Goal: Task Accomplishment & Management: Complete application form

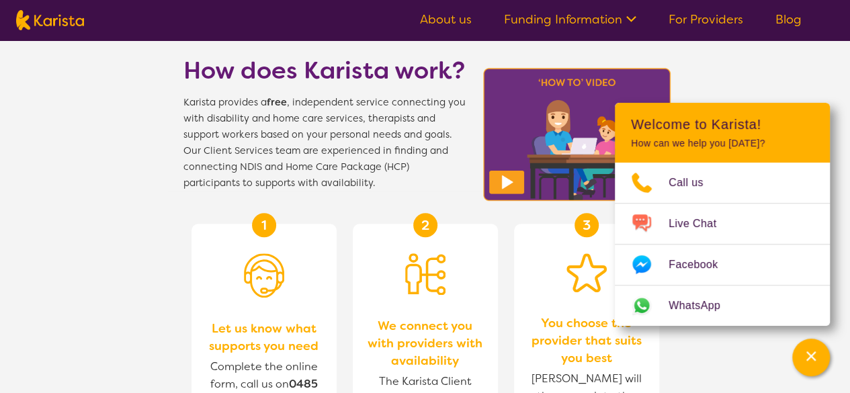
scroll to position [433, 0]
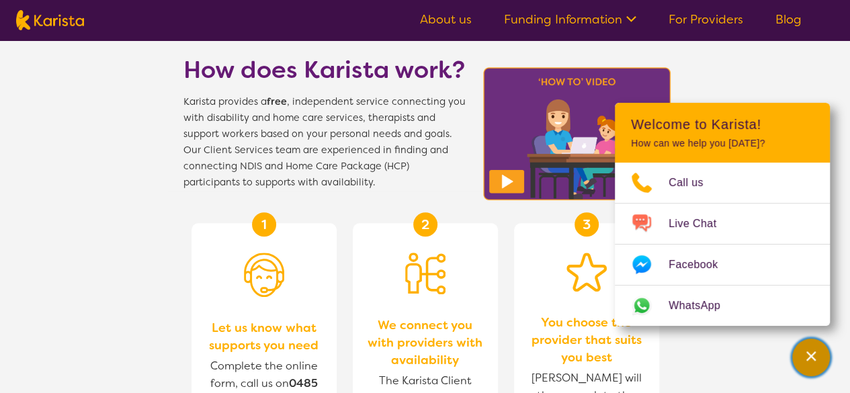
click at [808, 365] on div "Channel Menu" at bounding box center [811, 358] width 27 height 30
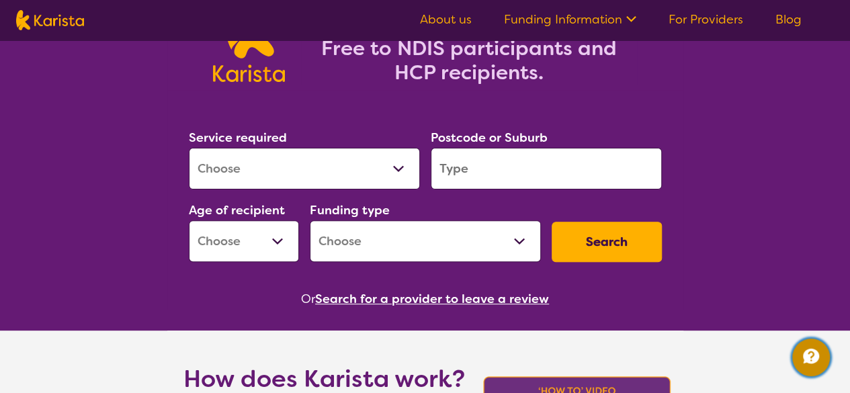
scroll to position [124, 0]
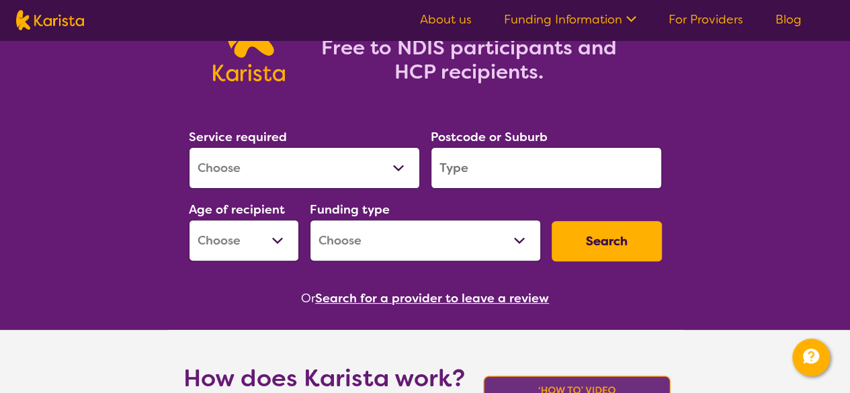
click at [382, 167] on select "Allied Health Assistant Assessment ([MEDICAL_DATA] or [MEDICAL_DATA]) Behaviour…" at bounding box center [304, 168] width 231 height 42
select select "NDIS Plan management"
click at [189, 147] on select "Allied Health Assistant Assessment ([MEDICAL_DATA] or [MEDICAL_DATA]) Behaviour…" at bounding box center [304, 168] width 231 height 42
select select "NDIS"
click at [511, 159] on input "search" at bounding box center [546, 168] width 231 height 42
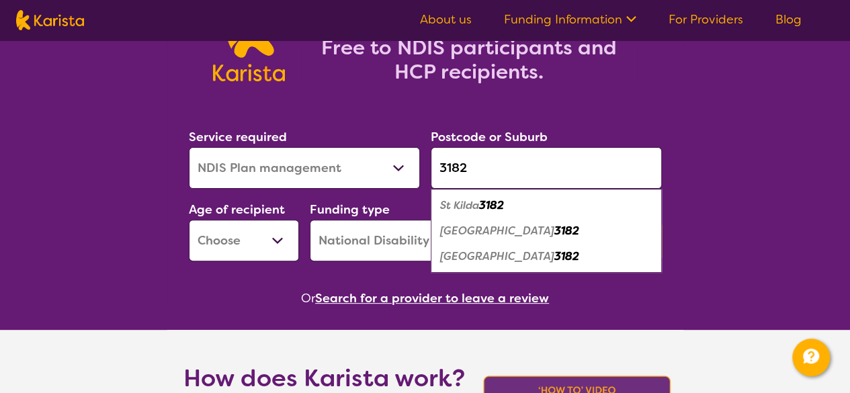
type input "3182"
click at [497, 256] on em "[GEOGRAPHIC_DATA]" at bounding box center [497, 256] width 114 height 14
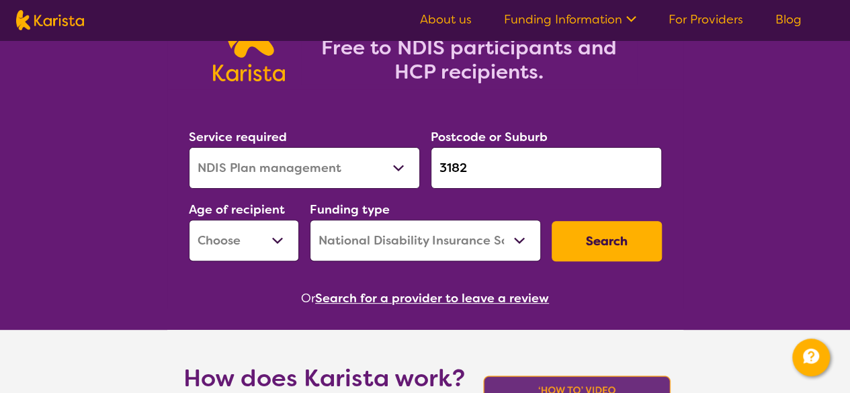
click at [251, 242] on select "Early Childhood - 0 to 9 Child - 10 to 11 Adolescent - 12 to 17 Adult - 18 to 6…" at bounding box center [244, 241] width 110 height 42
select select "AD"
click at [189, 220] on select "Early Childhood - 0 to 9 Child - 10 to 11 Adolescent - 12 to 17 Adult - 18 to 6…" at bounding box center [244, 241] width 110 height 42
click at [538, 231] on select "Home Care Package (HCP) National Disability Insurance Scheme (NDIS) I don't know" at bounding box center [425, 241] width 231 height 42
click at [603, 244] on button "Search" at bounding box center [607, 241] width 110 height 40
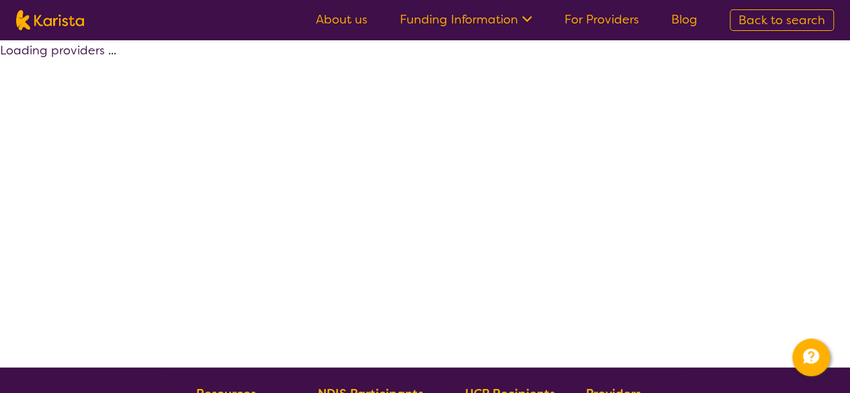
select select "by_score"
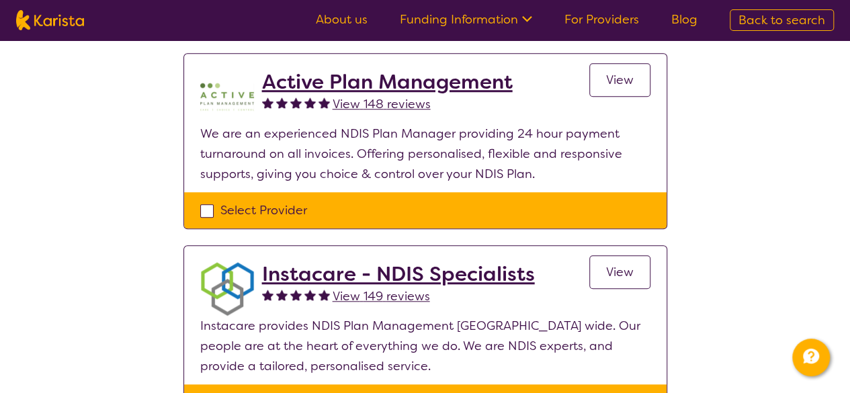
scroll to position [498, 0]
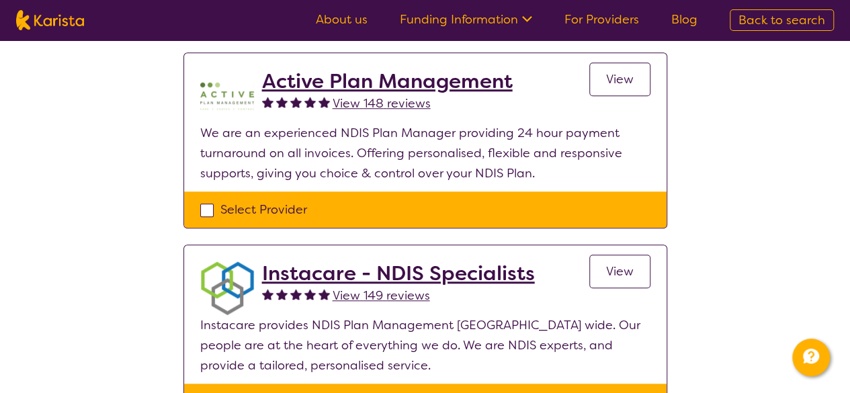
click at [468, 274] on h2 "Instacare - NDIS Specialists" at bounding box center [398, 273] width 273 height 24
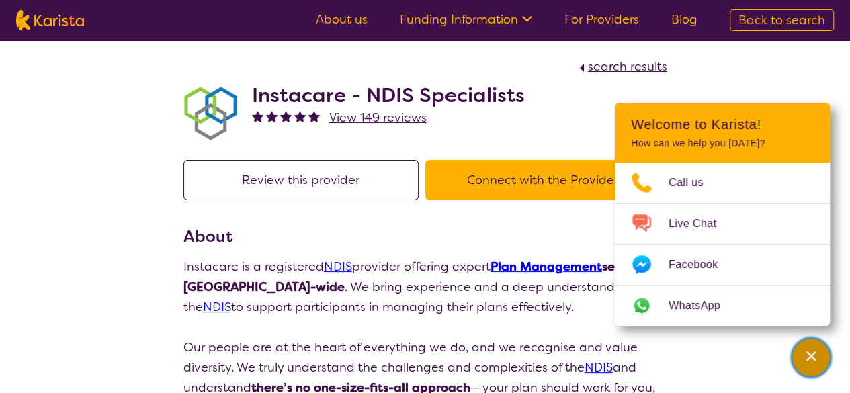
click at [810, 363] on icon "Channel Menu" at bounding box center [810, 355] width 13 height 13
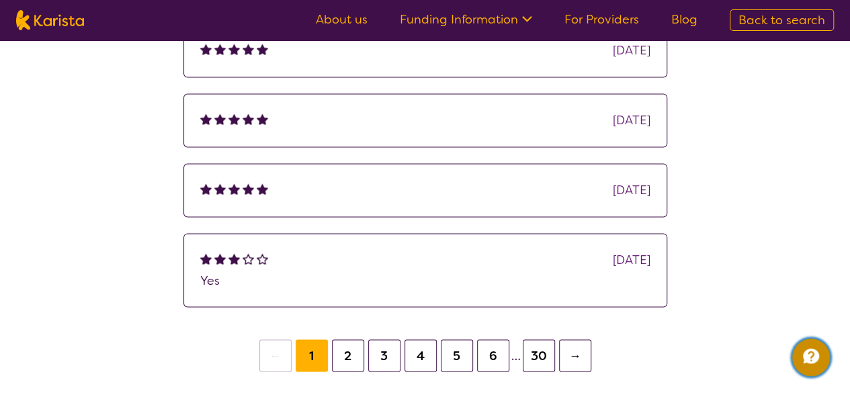
scroll to position [1004, 0]
click at [578, 349] on button "→" at bounding box center [575, 355] width 32 height 32
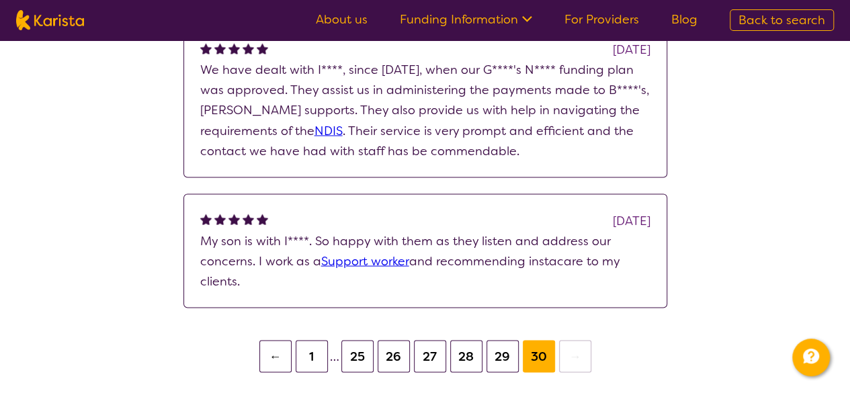
scroll to position [1155, 0]
click at [317, 351] on button "1" at bounding box center [312, 355] width 32 height 32
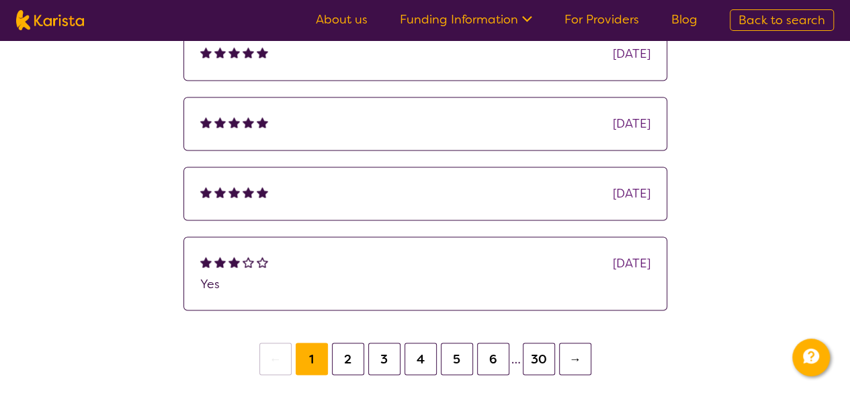
scroll to position [1110, 0]
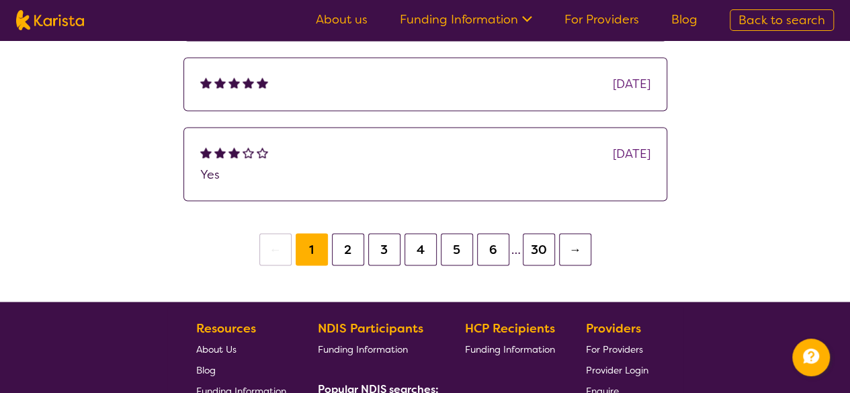
click at [355, 249] on button "2" at bounding box center [348, 249] width 32 height 32
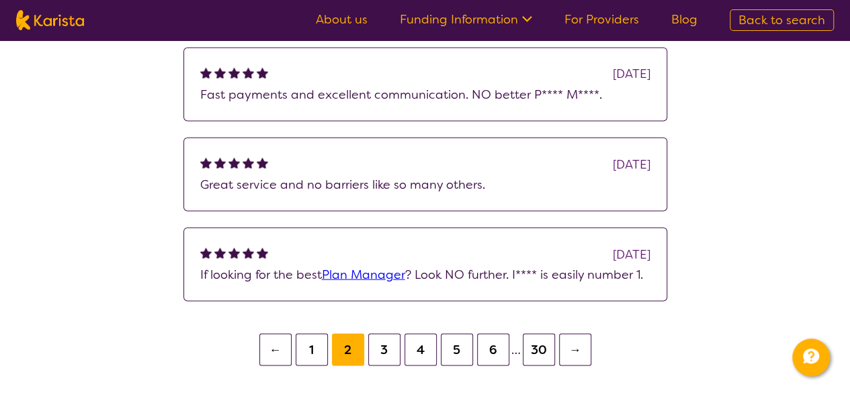
scroll to position [1209, 0]
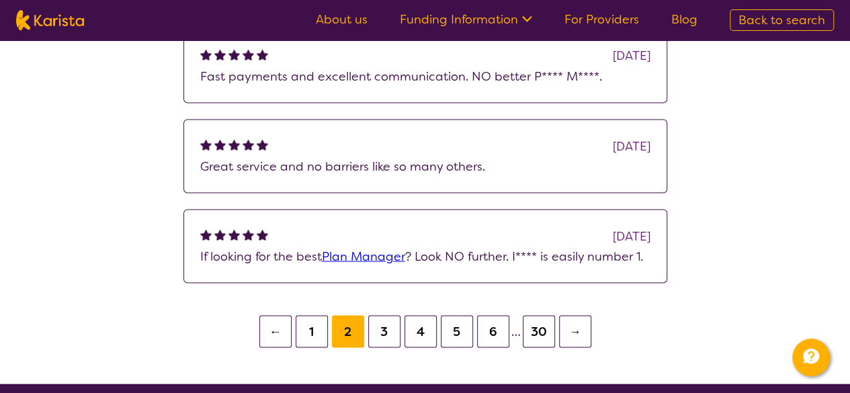
click at [383, 329] on button "3" at bounding box center [384, 331] width 32 height 32
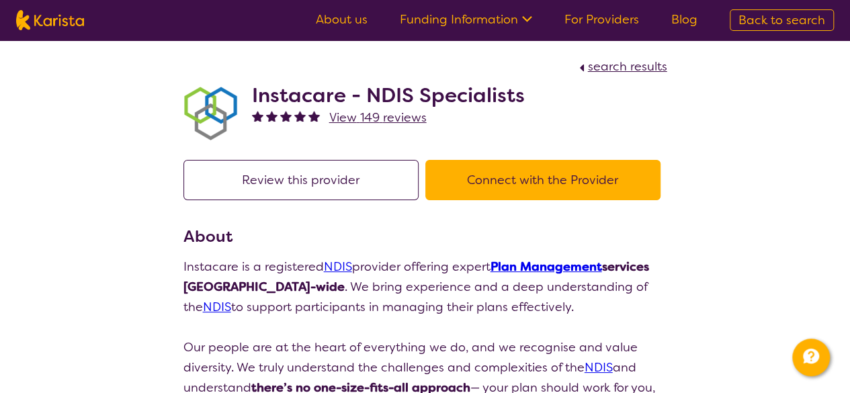
scroll to position [44, 0]
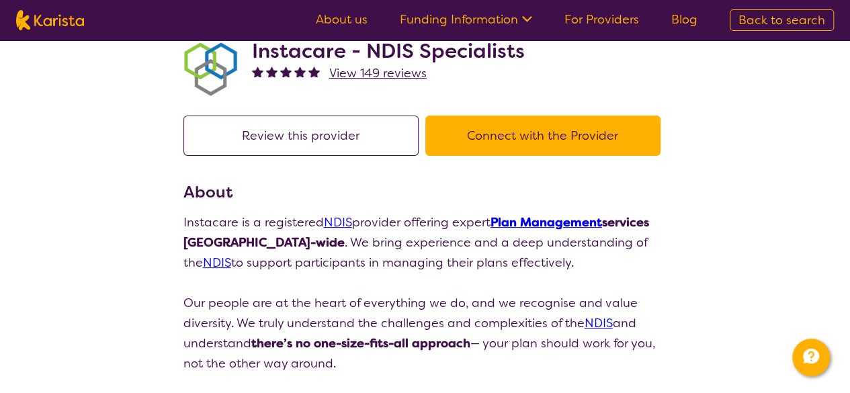
click at [559, 134] on button "Connect with the Provider" at bounding box center [542, 136] width 235 height 40
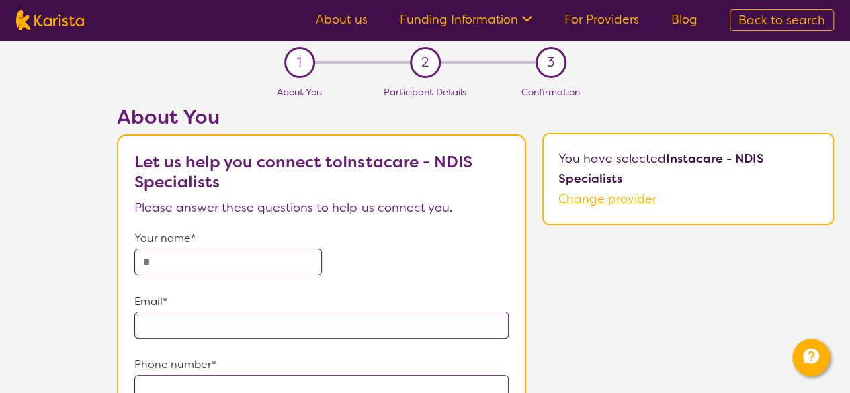
scroll to position [27, 0]
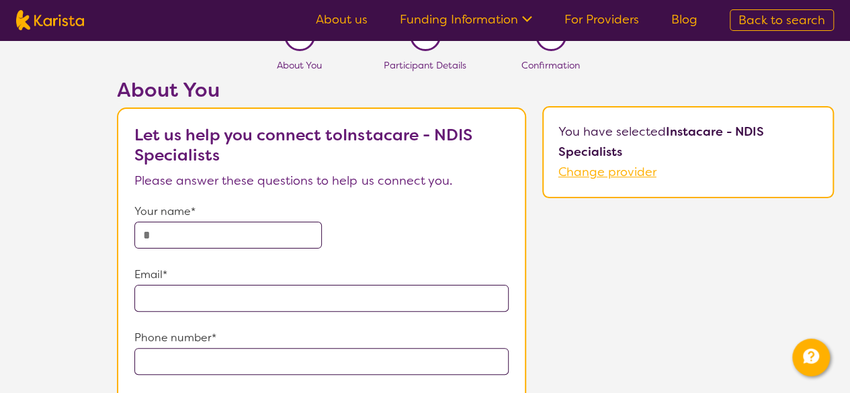
click at [253, 237] on input "text" at bounding box center [227, 235] width 187 height 27
type input "**********"
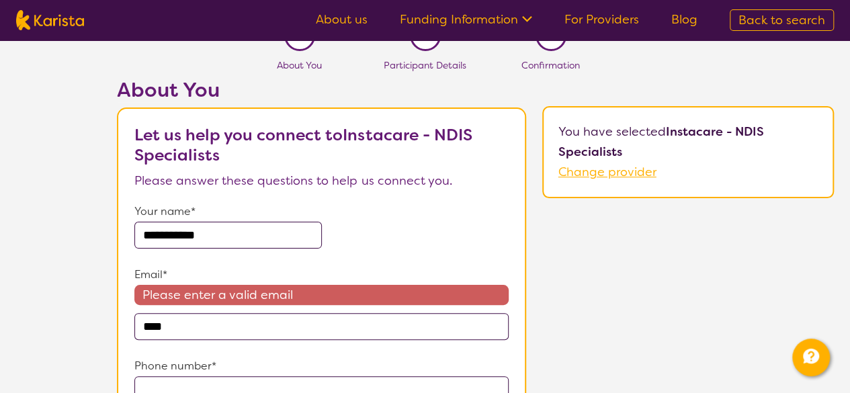
type input "**********"
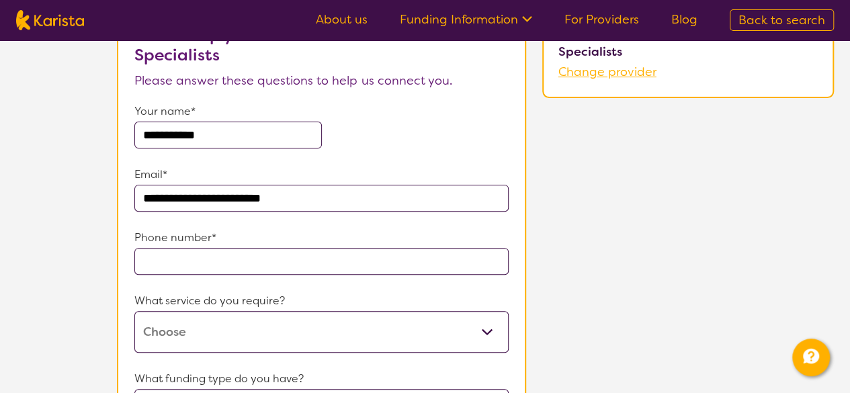
scroll to position [128, 0]
click at [279, 264] on input "tel" at bounding box center [321, 260] width 374 height 27
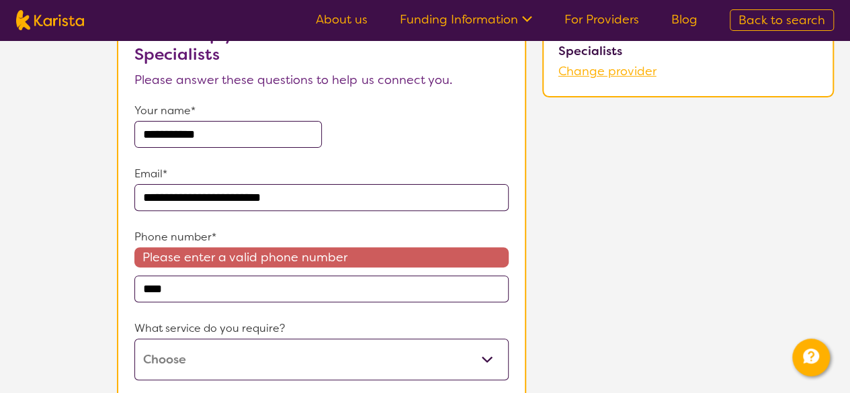
type input "**********"
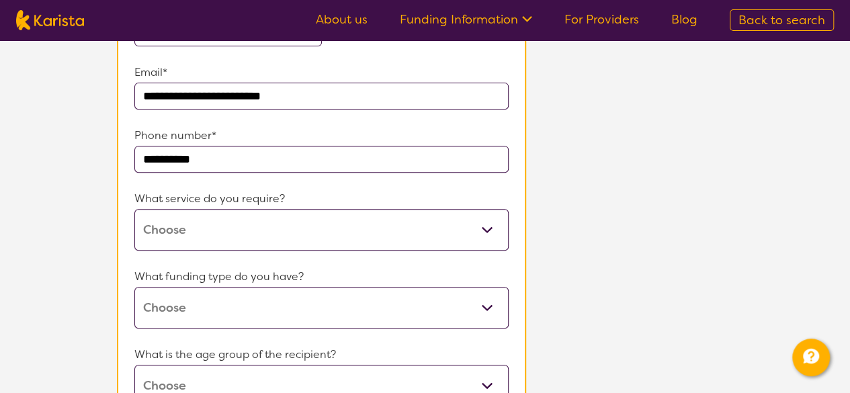
scroll to position [231, 0]
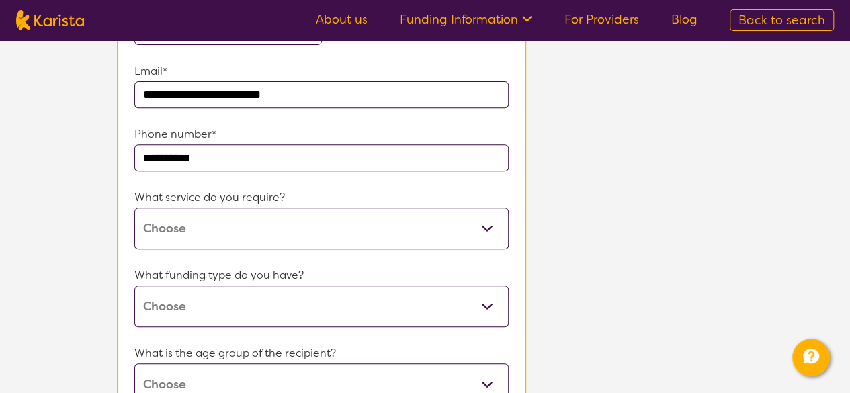
click at [339, 236] on select "NDIS Plan management" at bounding box center [321, 229] width 374 height 42
select select "26"
click at [134, 208] on select "NDIS Plan management" at bounding box center [321, 229] width 374 height 42
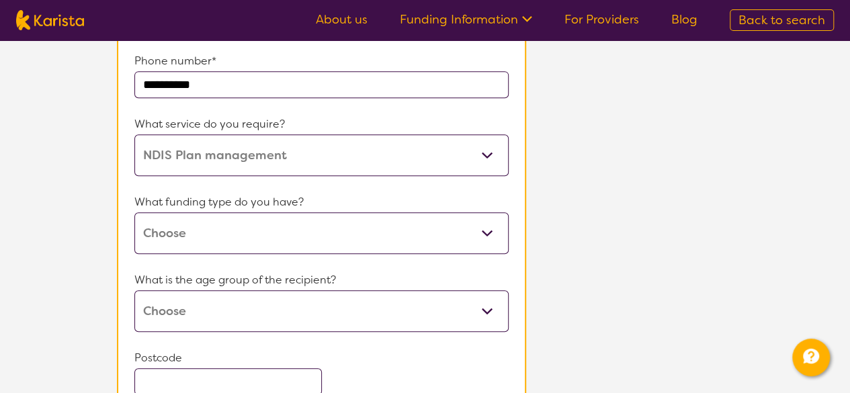
scroll to position [304, 0]
click at [292, 241] on select "Home Care Package (HCP) National Disability Insurance Scheme (NDIS) I don't know" at bounding box center [321, 233] width 374 height 42
select select "NDIS"
click at [134, 212] on select "Home Care Package (HCP) National Disability Insurance Scheme (NDIS) I don't know" at bounding box center [321, 233] width 374 height 42
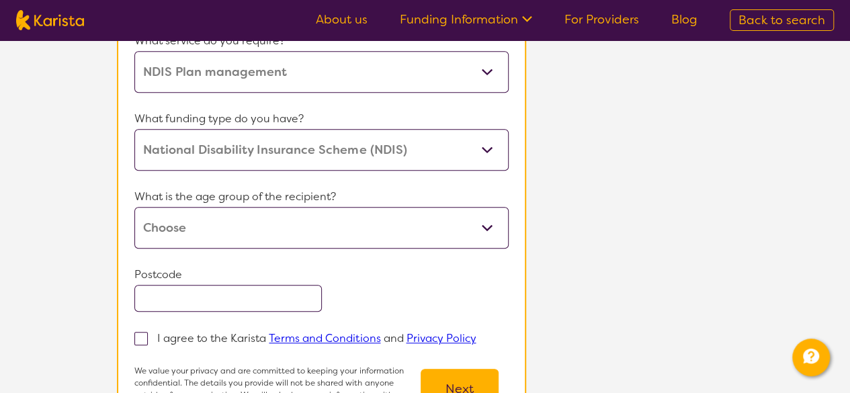
scroll to position [389, 0]
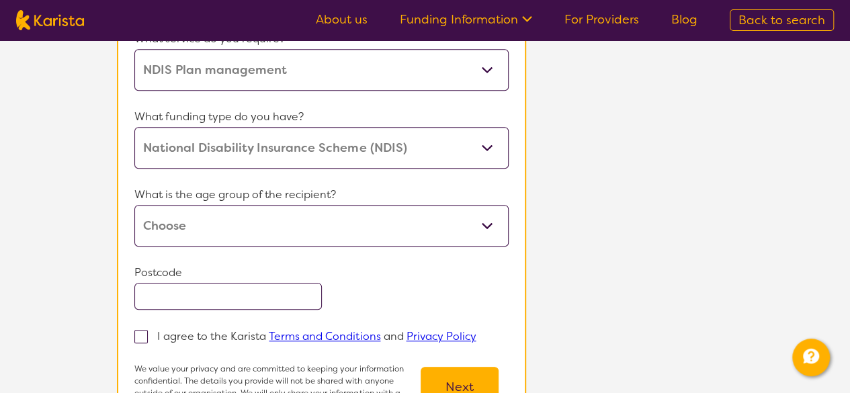
click at [323, 233] on select "Early Childhood - 0 to 9 Child - 10 to 11 Adolescent - 12 to 17 Adult - 18 to 6…" at bounding box center [321, 226] width 374 height 42
select select "AD"
click at [134, 205] on select "Early Childhood - 0 to 9 Child - 10 to 11 Adolescent - 12 to 17 Adult - 18 to 6…" at bounding box center [321, 226] width 374 height 42
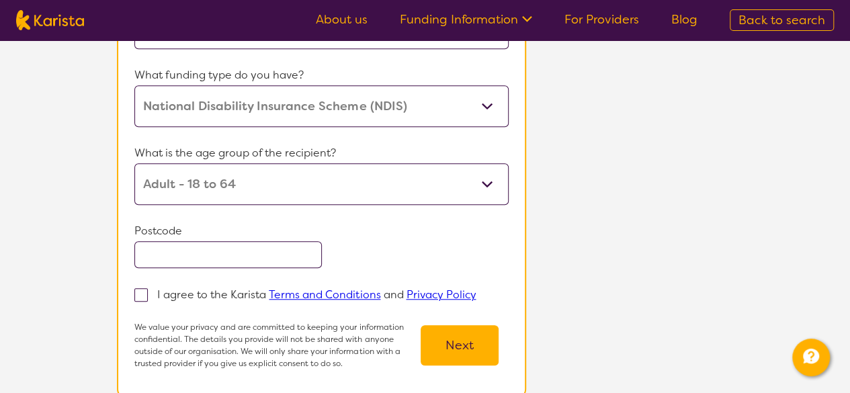
scroll to position [433, 0]
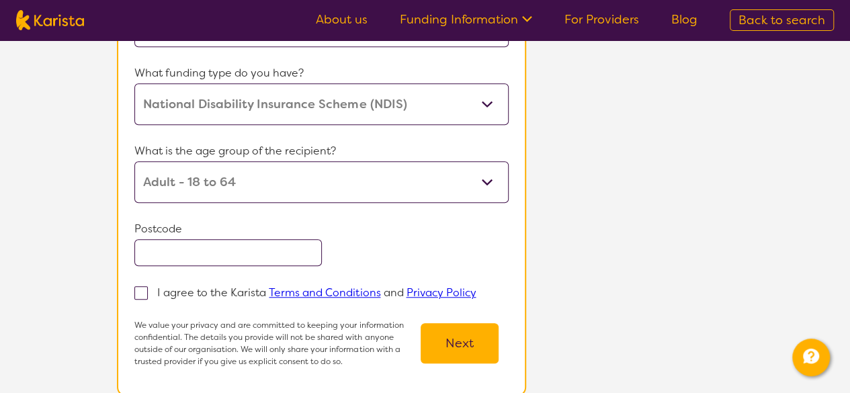
click at [292, 255] on input "text" at bounding box center [227, 252] width 187 height 27
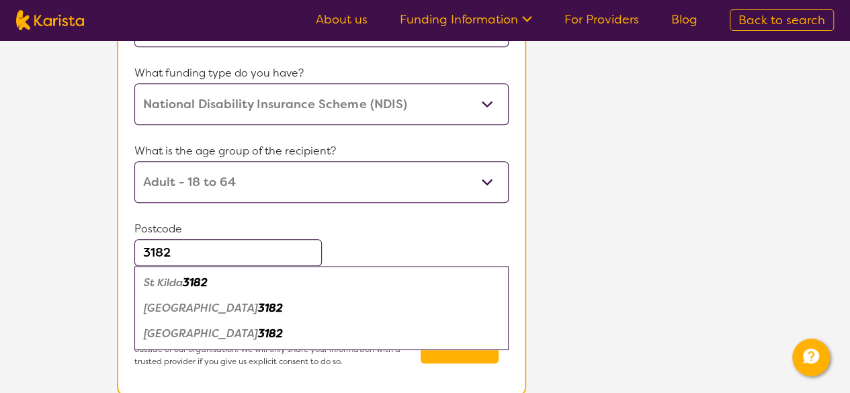
type input "3182"
click at [258, 333] on em "3182" at bounding box center [270, 334] width 25 height 14
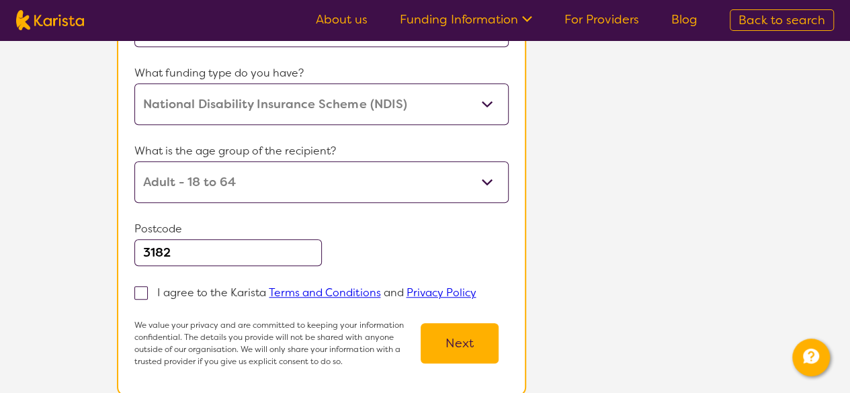
click at [148, 290] on label "I agree to the Karista Terms and Conditions and Privacy Policy" at bounding box center [309, 292] width 350 height 16
click at [476, 290] on input "I agree to the Karista Terms and Conditions and Privacy Policy" at bounding box center [480, 292] width 9 height 9
checkbox input "true"
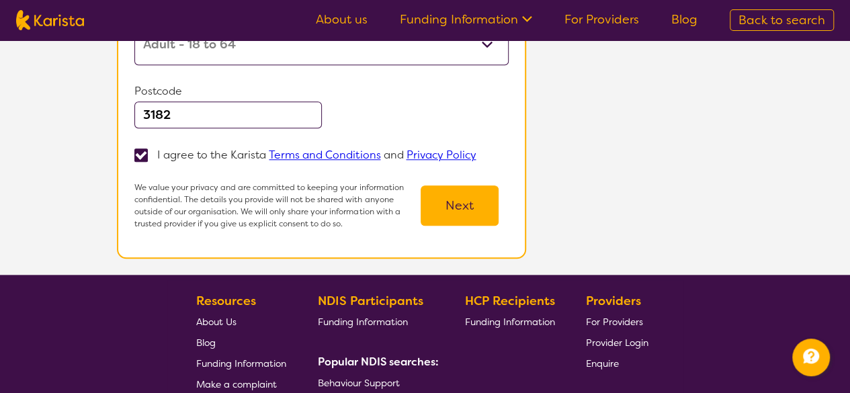
scroll to position [573, 0]
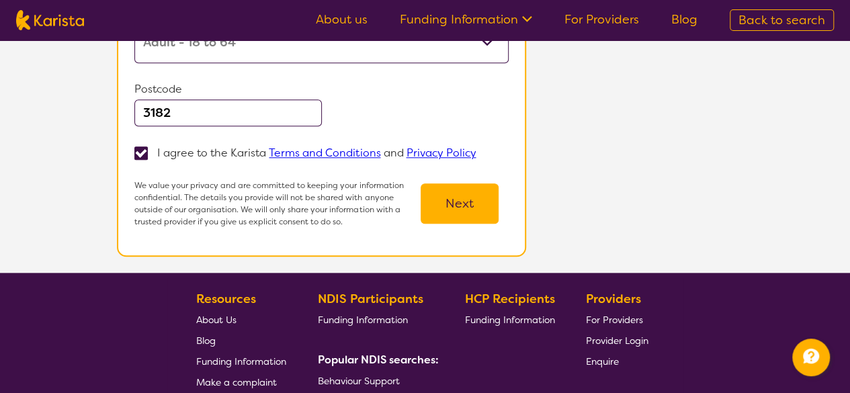
click at [470, 200] on button "Next" at bounding box center [460, 203] width 78 height 40
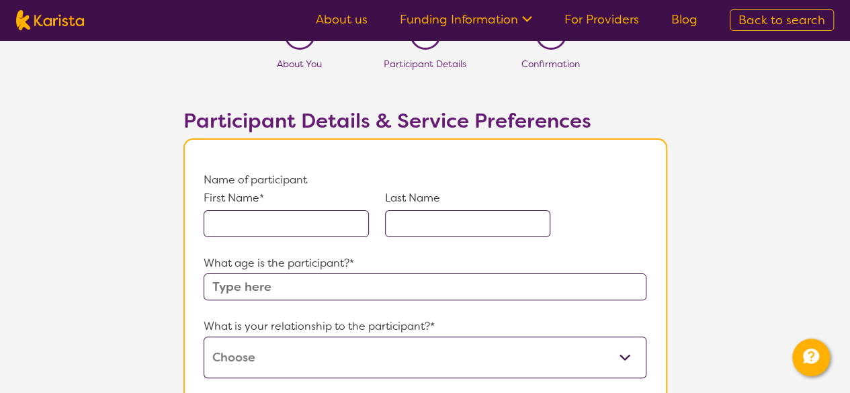
scroll to position [29, 0]
click at [284, 235] on input "text" at bounding box center [286, 223] width 165 height 27
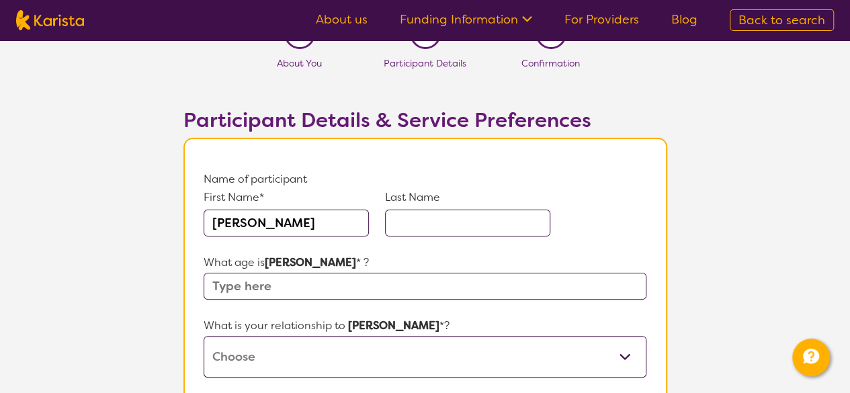
type input "Tim"
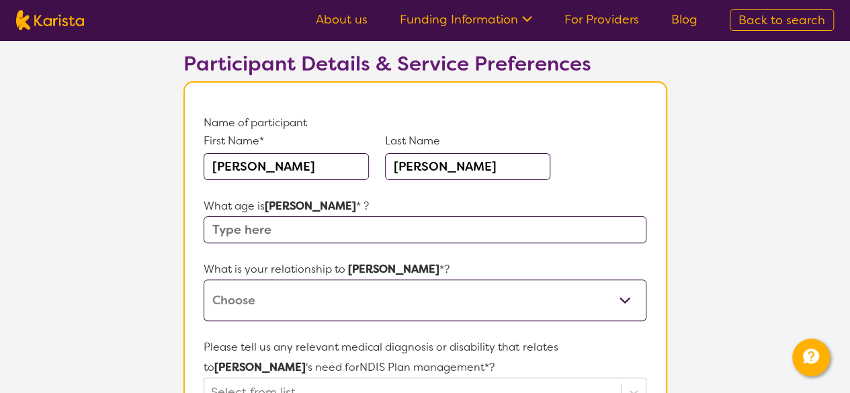
scroll to position [86, 0]
type input "Pearson"
click at [296, 228] on input "text" at bounding box center [425, 229] width 442 height 27
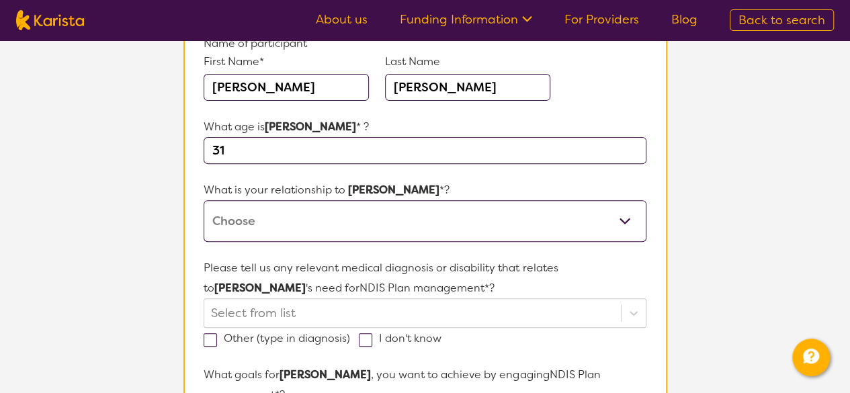
scroll to position [167, 0]
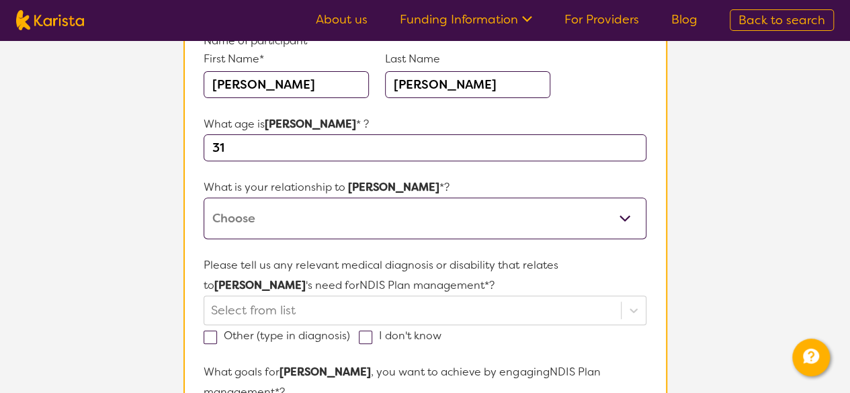
type input "31"
click at [308, 229] on select "This request is for myself I am their parent I am their child I am their spouse…" at bounding box center [425, 219] width 442 height 42
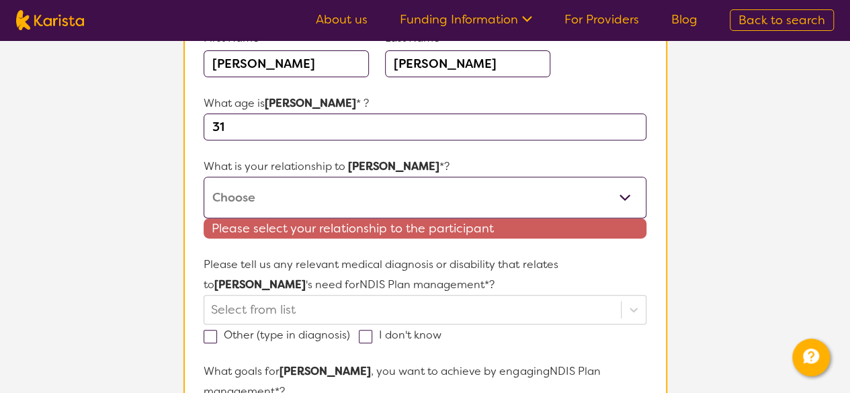
scroll to position [189, 0]
click at [280, 202] on select "This request is for myself I am their parent I am their child I am their spouse…" at bounding box center [425, 197] width 442 height 42
select select "This request is for myself"
click at [204, 176] on select "This request is for myself I am their parent I am their child I am their spouse…" at bounding box center [425, 197] width 442 height 42
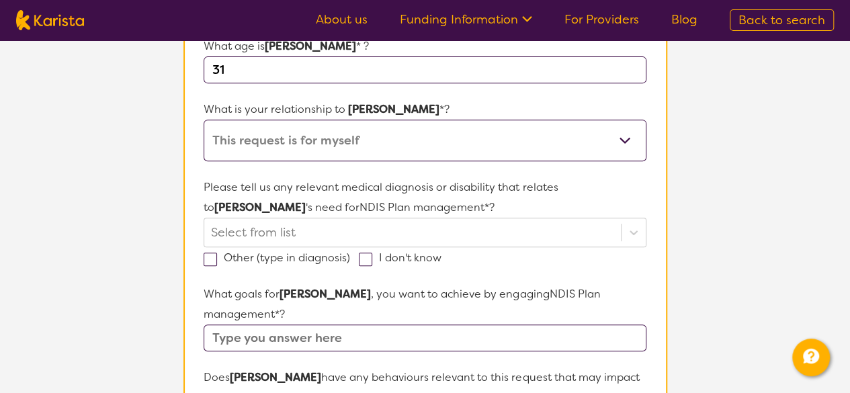
click at [160, 187] on section "L About You 2 Participant Details 3 Confirmation Participant Details & Service …" at bounding box center [425, 397] width 850 height 1205
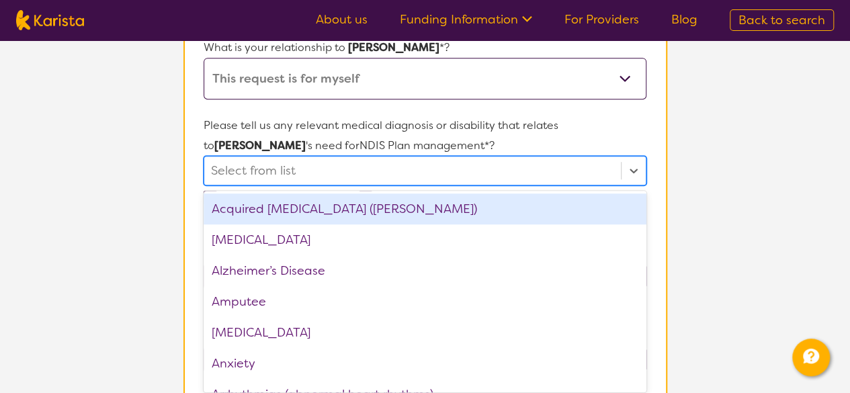
scroll to position [310, 0]
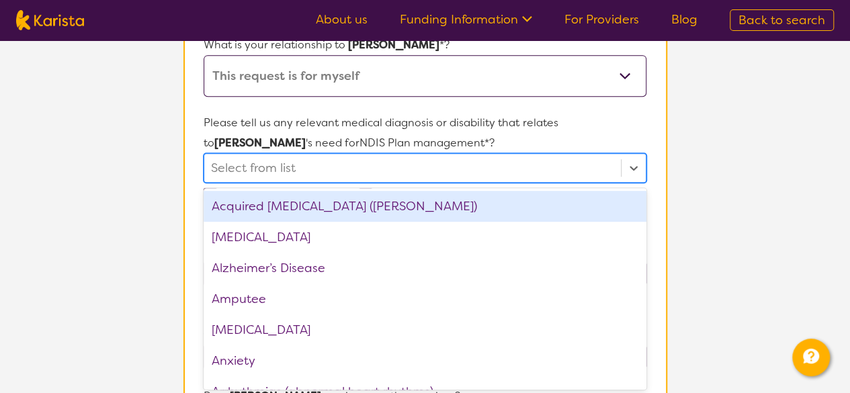
click at [294, 183] on div "option Acquired brain injury (ABI) focused, 1 of 75. 75 results available. Use …" at bounding box center [425, 168] width 442 height 30
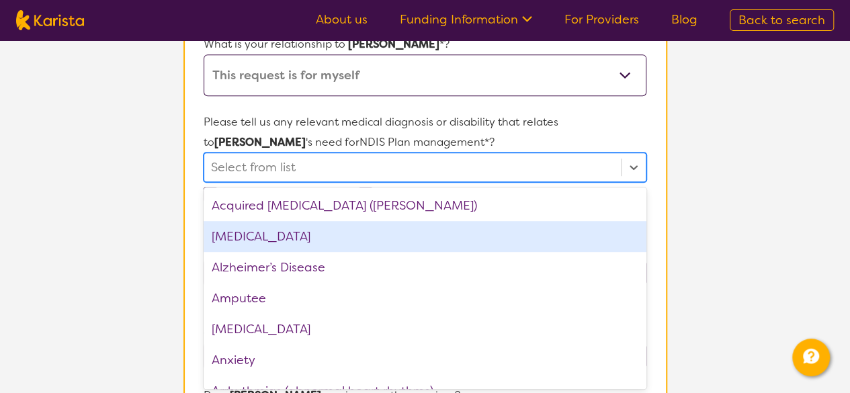
scroll to position [46, 0]
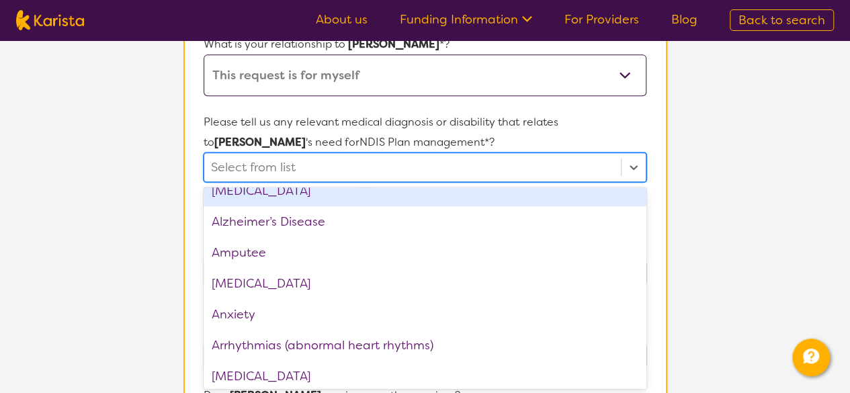
click at [282, 196] on div "ADHD" at bounding box center [425, 190] width 442 height 31
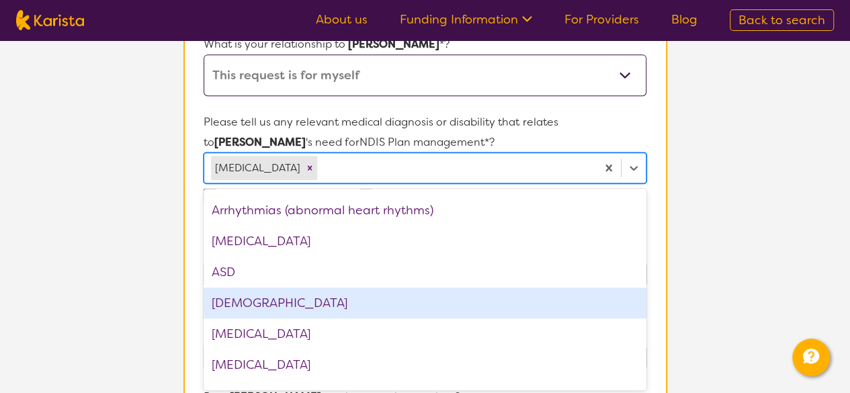
scroll to position [159, 0]
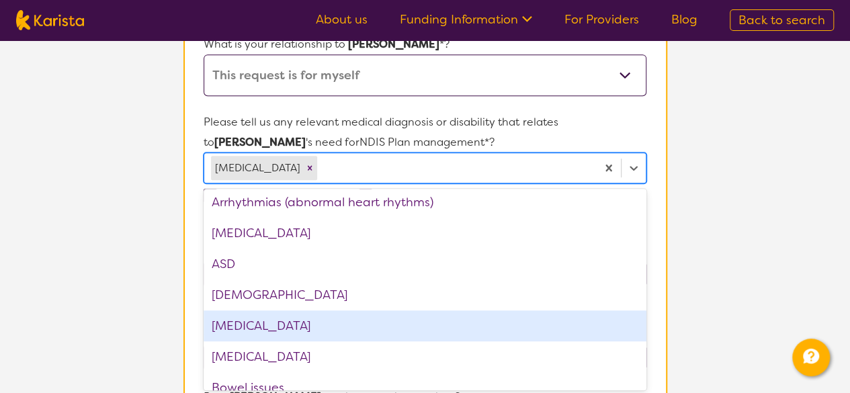
click at [296, 322] on div "Autism Spectrum Disorder" at bounding box center [425, 325] width 442 height 31
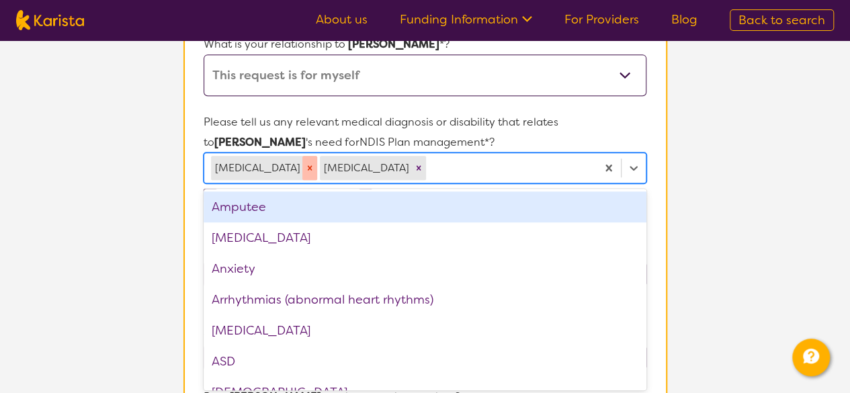
click at [308, 166] on icon "Remove ADHD" at bounding box center [310, 167] width 5 height 5
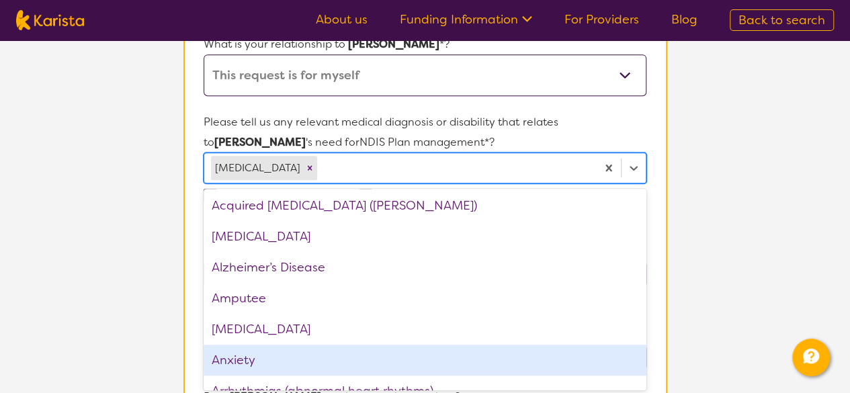
scroll to position [0, 0]
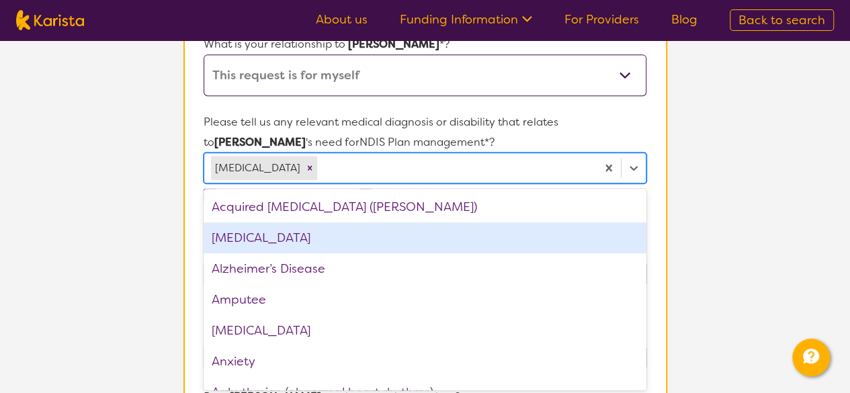
click at [267, 240] on div "ADHD" at bounding box center [425, 237] width 442 height 31
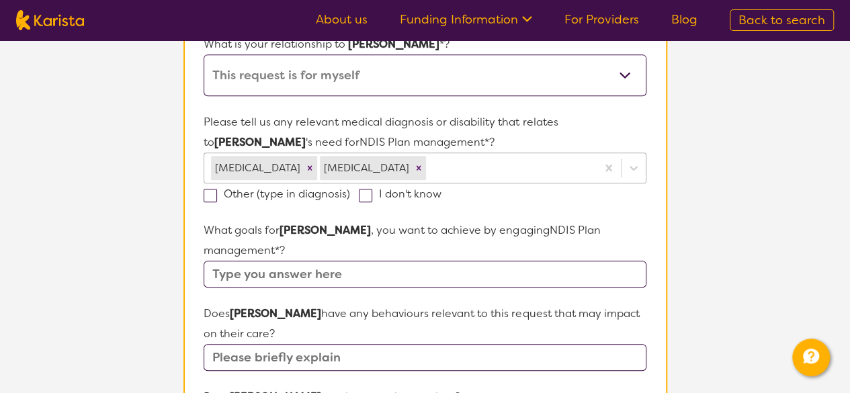
click at [773, 256] on section "L About You 2 Participant Details 3 Confirmation Participant Details & Service …" at bounding box center [425, 333] width 850 height 1206
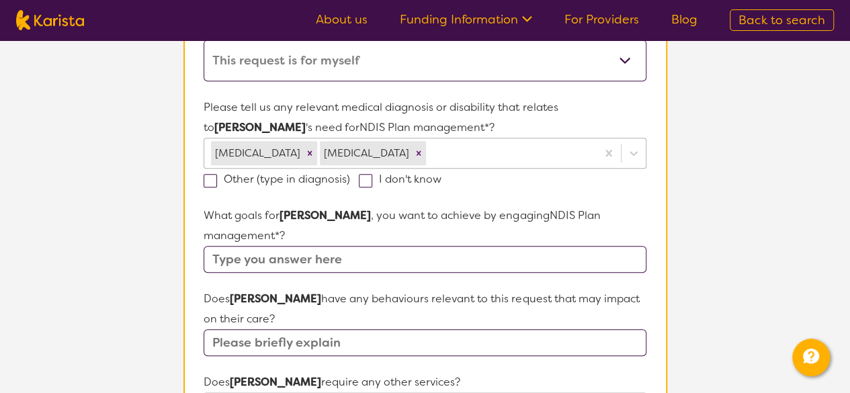
click at [216, 183] on span at bounding box center [210, 180] width 13 height 13
click at [350, 183] on input "Other (type in diagnosis)" at bounding box center [354, 178] width 9 height 9
checkbox input "true"
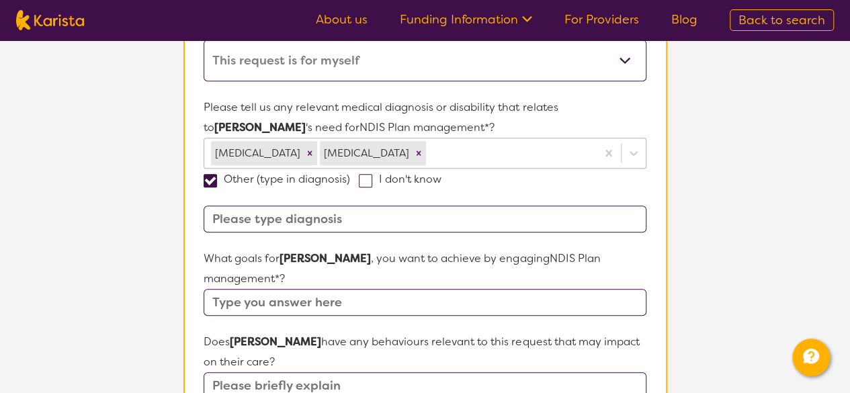
click at [253, 213] on input at bounding box center [425, 219] width 442 height 27
paste input "Epilepsy"
click at [385, 217] on input "Sensory processing disorder, Epilepsy" at bounding box center [425, 219] width 442 height 27
click at [450, 222] on input "Sensory processing disorder, epilepsy" at bounding box center [425, 219] width 442 height 27
paste input "Ehlers-Danlos syndromes"
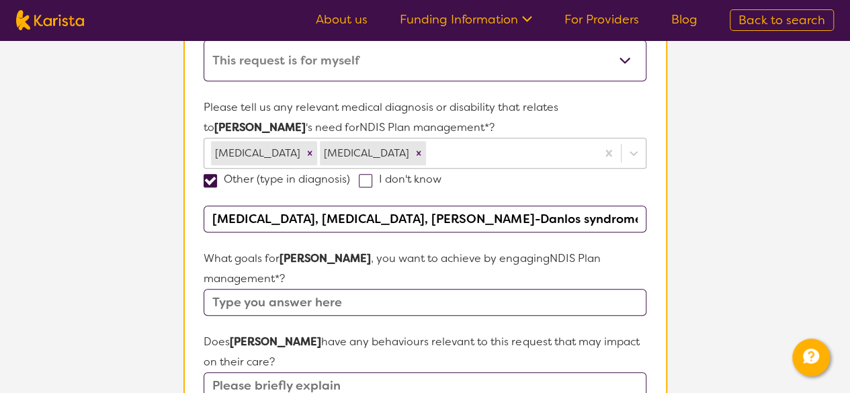
click at [441, 216] on input "Sensory processing disorder, epilepsy, Ehlers-Danlos syndromes" at bounding box center [425, 219] width 442 height 27
click at [597, 214] on input "Sensory processing disorder, epilepsy, Ehlers-Danlos syndromes" at bounding box center [425, 219] width 442 height 27
type input "Sensory processing disorder, epilepsy, Ehlers-Danlos syndrome"
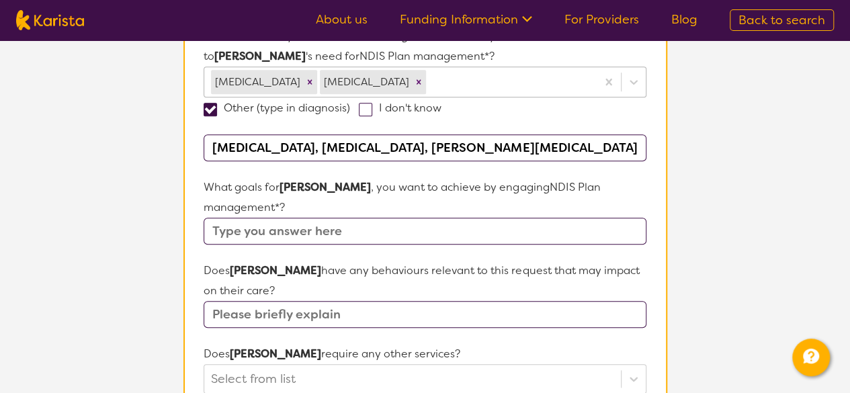
scroll to position [396, 0]
click at [263, 218] on input "text" at bounding box center [425, 231] width 442 height 27
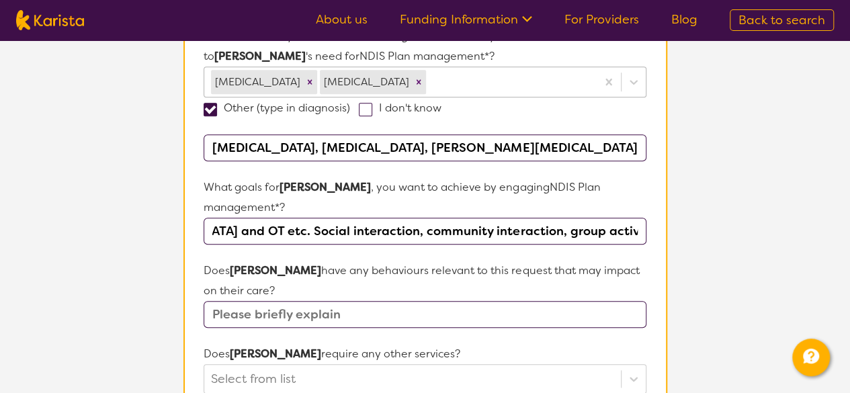
scroll to position [0, 470]
click at [393, 218] on input "Stability in life, gaining neccesary supports to achieve that with speech thera…" at bounding box center [425, 231] width 442 height 27
click at [638, 218] on input "Stability in life, gaining neccesary supports to achieve that with speech thera…" at bounding box center [425, 231] width 442 height 27
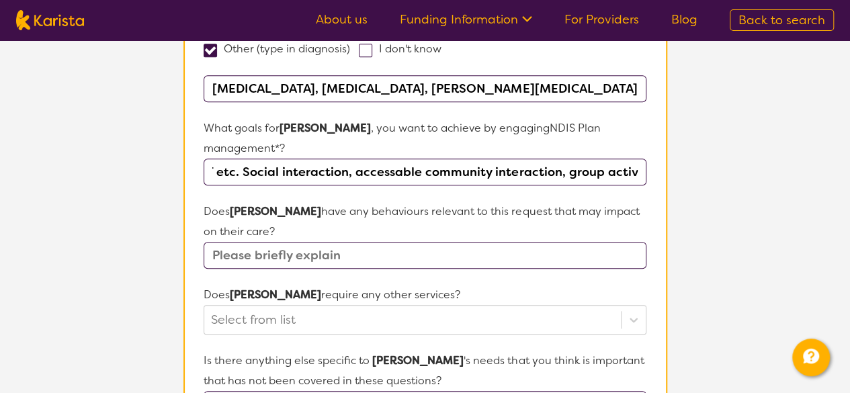
scroll to position [457, 0]
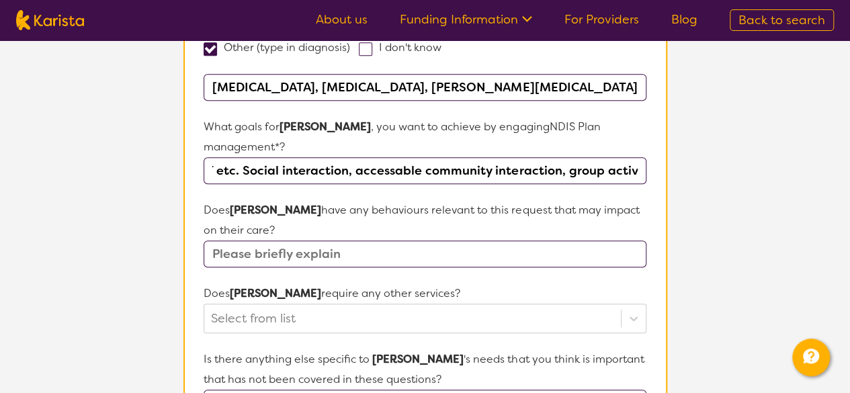
type input "Stability in life, gaining neccesary supports to achieve that with speech thera…"
click at [423, 241] on input "text" at bounding box center [425, 254] width 442 height 27
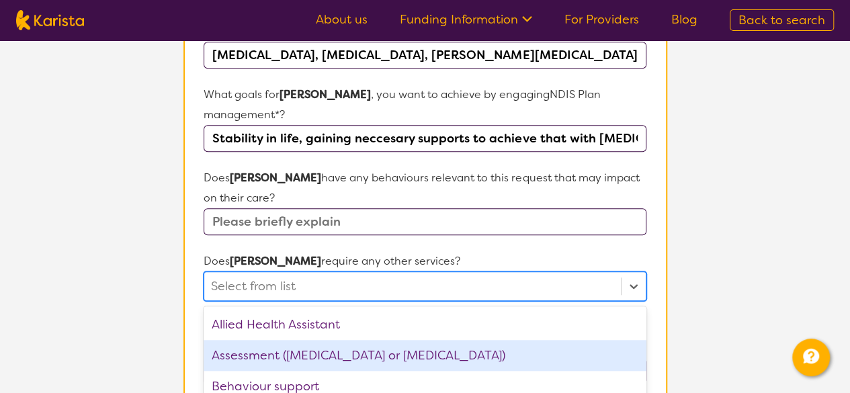
scroll to position [567, 0]
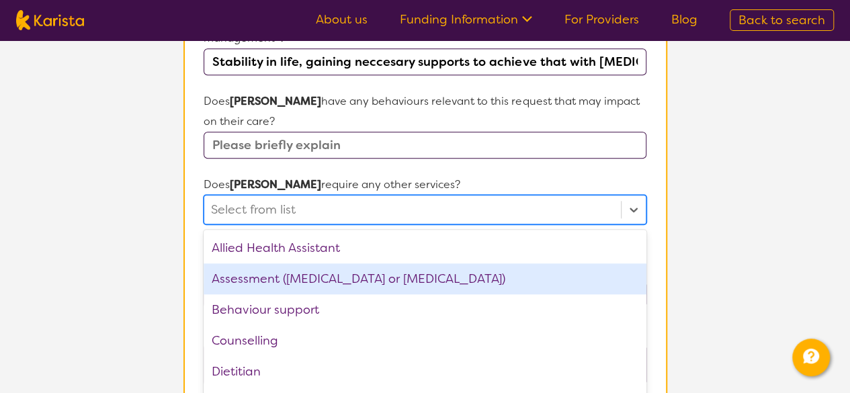
click at [332, 224] on div "option Assessment (ADHD or Autism) focused, 2 of 22. 22 results available. Use …" at bounding box center [425, 210] width 442 height 30
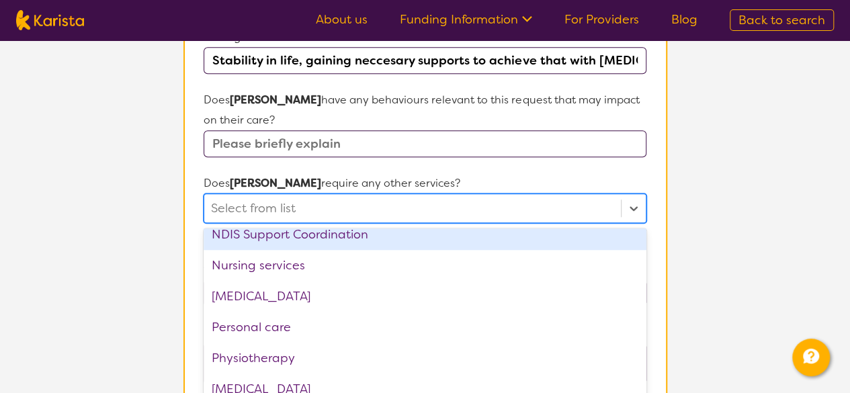
scroll to position [322, 0]
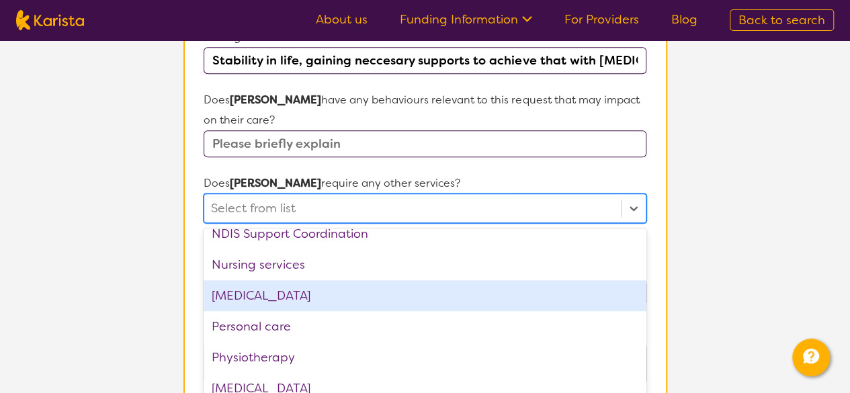
click at [341, 280] on div "[MEDICAL_DATA]" at bounding box center [425, 295] width 442 height 31
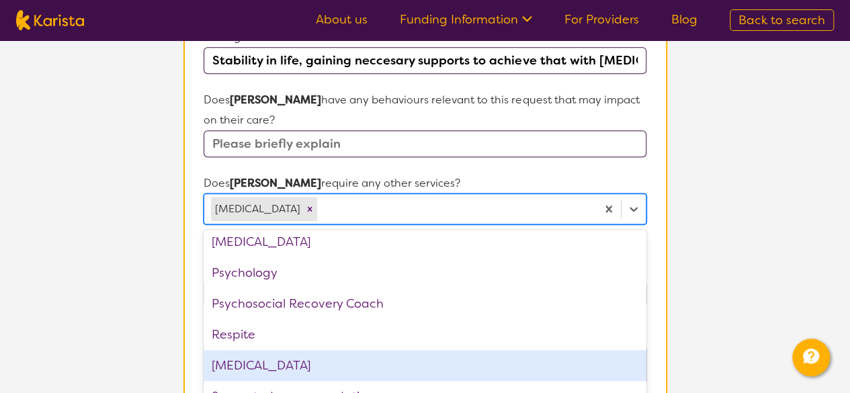
click at [326, 350] on div "[MEDICAL_DATA]" at bounding box center [425, 365] width 442 height 31
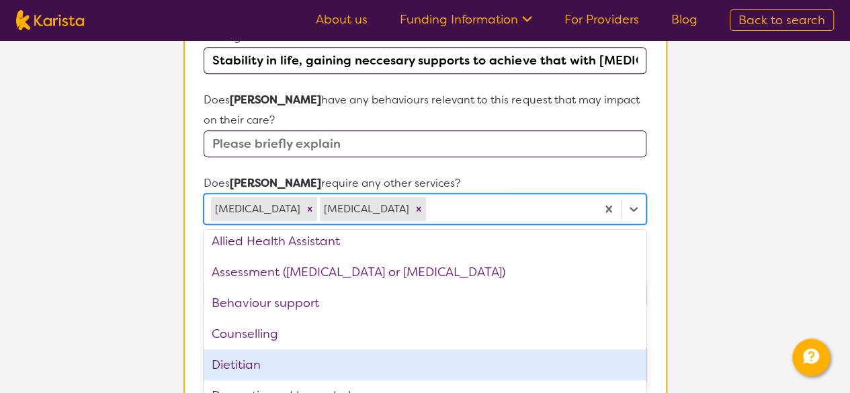
scroll to position [0, 0]
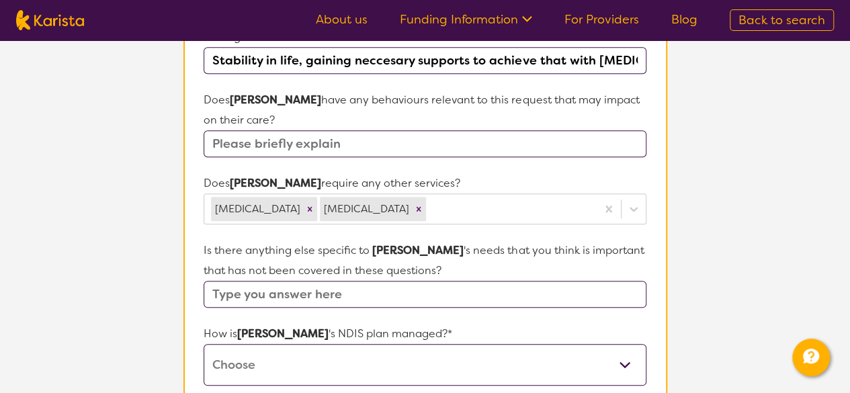
click at [764, 272] on section "L About You 2 Participant Details 3 Confirmation Participant Details & Service …" at bounding box center [425, 98] width 850 height 1251
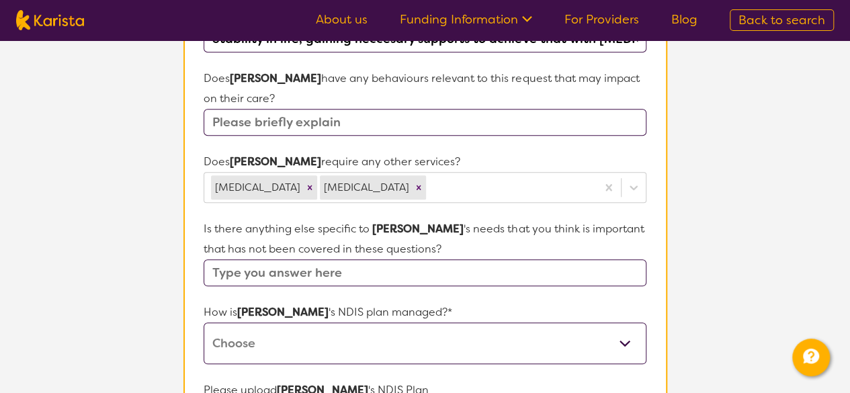
scroll to position [590, 0]
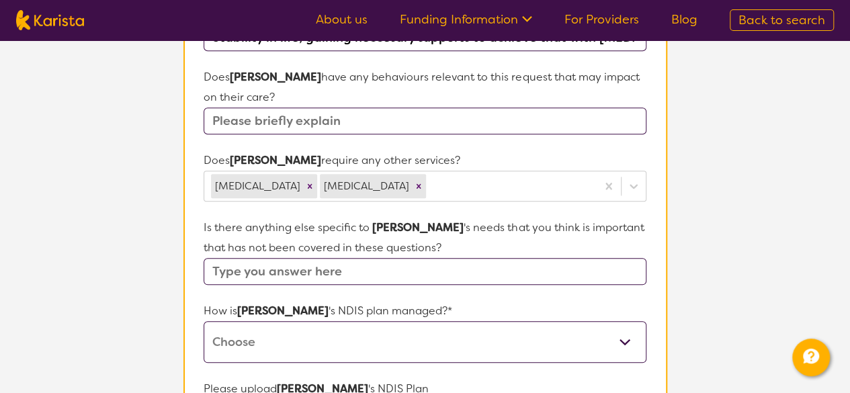
click at [349, 258] on input "text" at bounding box center [425, 271] width 442 height 27
click at [138, 245] on section "L About You 2 Participant Details 3 Confirmation Participant Details & Service …" at bounding box center [425, 75] width 850 height 1251
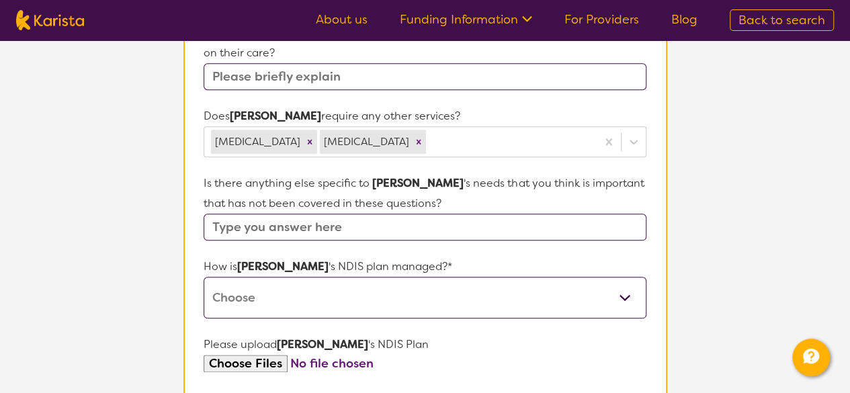
scroll to position [668, 0]
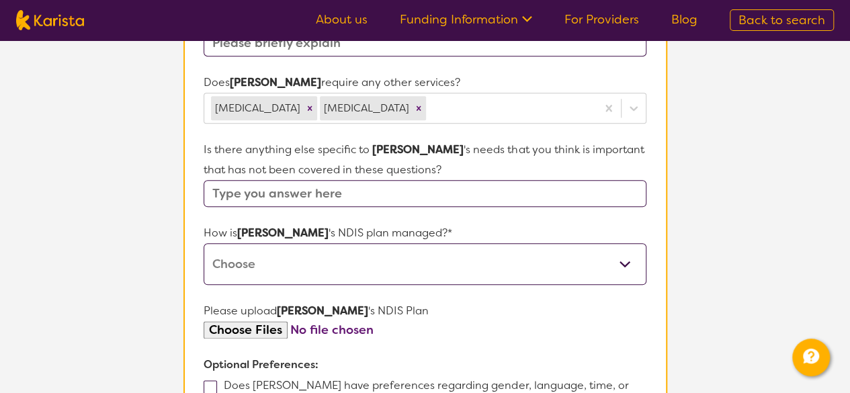
click at [245, 243] on select "Self-managed NDIS plan Managed by a registered plan management provider (not th…" at bounding box center [425, 264] width 442 height 42
select select "Plan Managed"
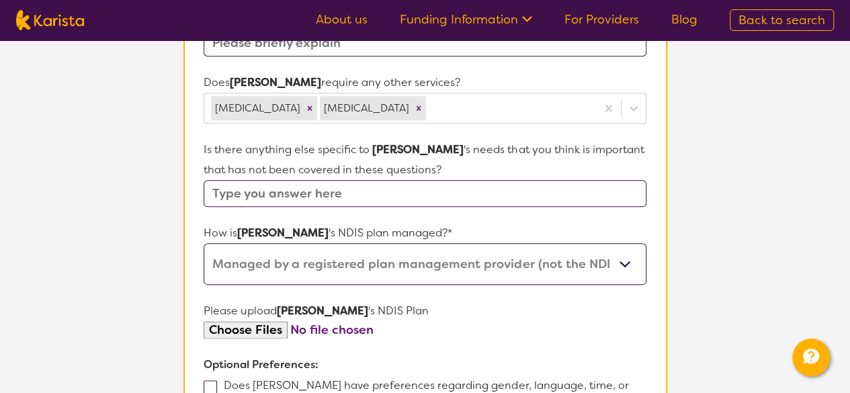
click at [204, 243] on select "Self-managed NDIS plan Managed by a registered plan management provider (not th…" at bounding box center [425, 264] width 442 height 42
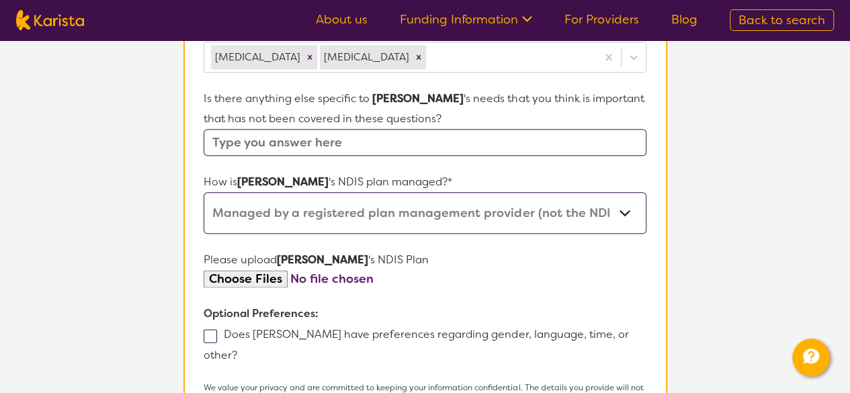
scroll to position [720, 0]
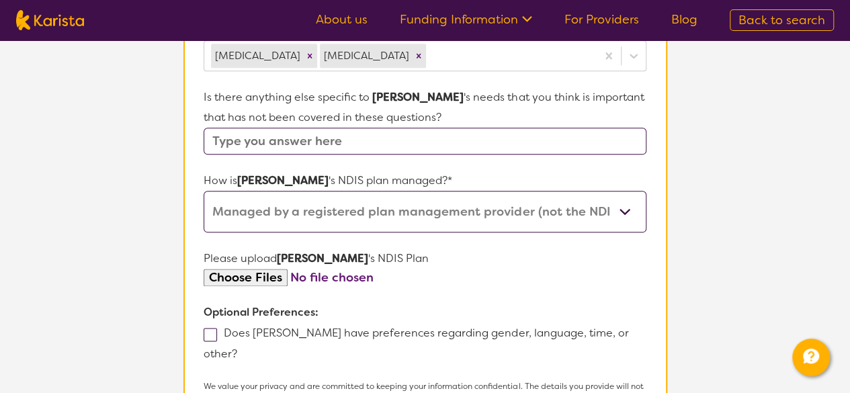
click at [265, 269] on input "file" at bounding box center [425, 278] width 442 height 18
type input "C:\fakepath\Timothy Plan Approval.pdf"
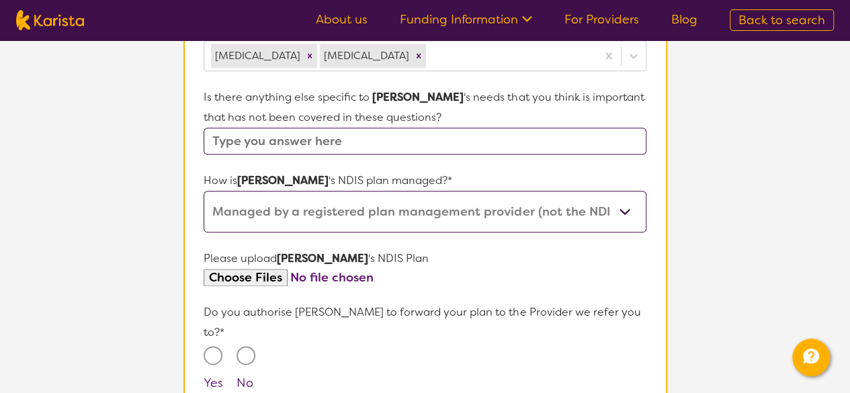
click at [370, 269] on input "file" at bounding box center [425, 278] width 442 height 18
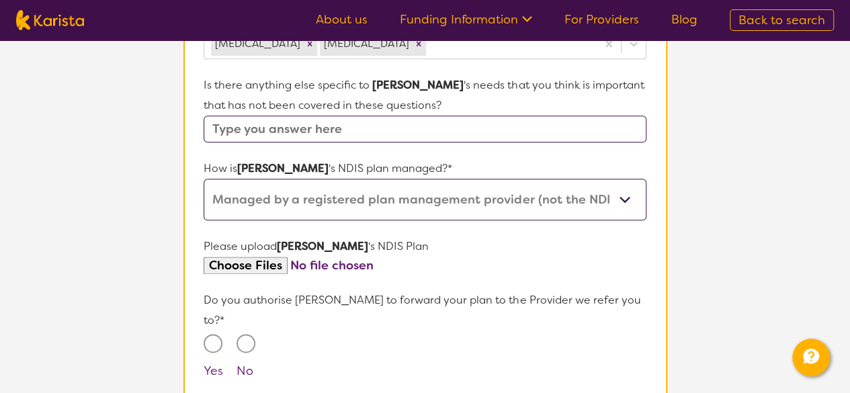
scroll to position [734, 0]
click at [216, 333] on input "Yes" at bounding box center [213, 342] width 19 height 19
radio input "true"
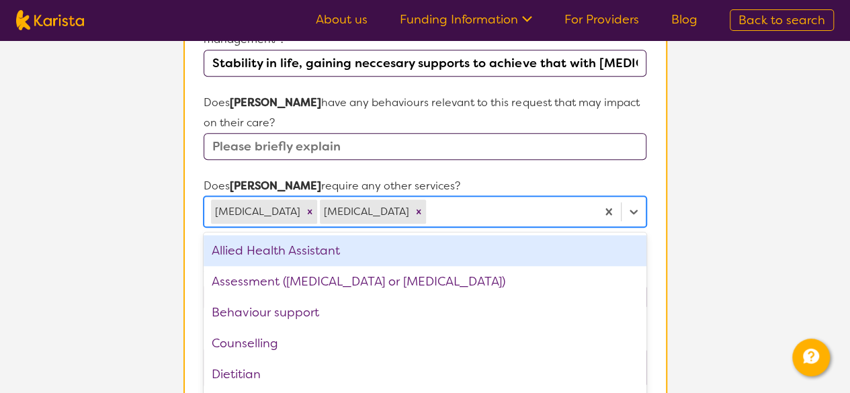
scroll to position [569, 0]
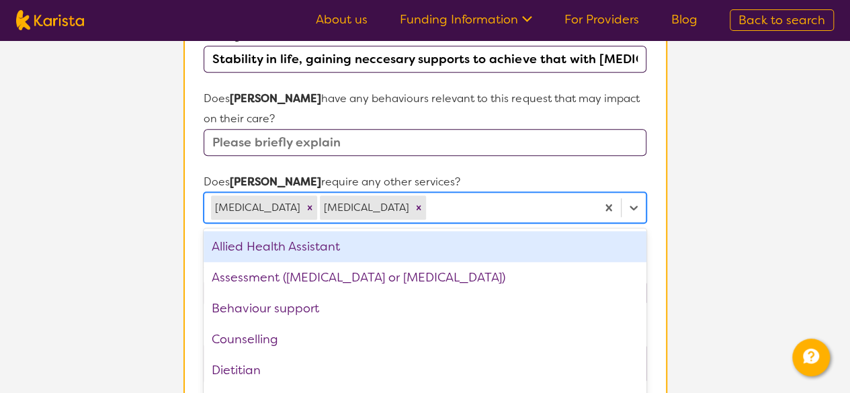
click at [530, 192] on div "option Allied Health Assistant focused, 1 of 20. 20 results available. Use Up a…" at bounding box center [425, 207] width 442 height 31
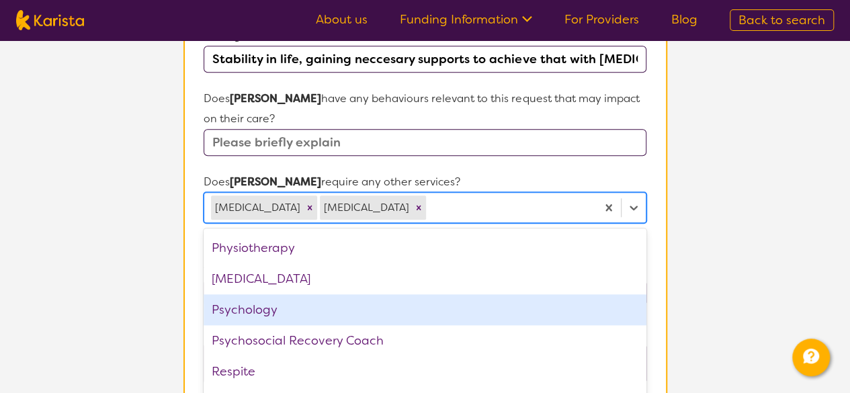
scroll to position [422, 0]
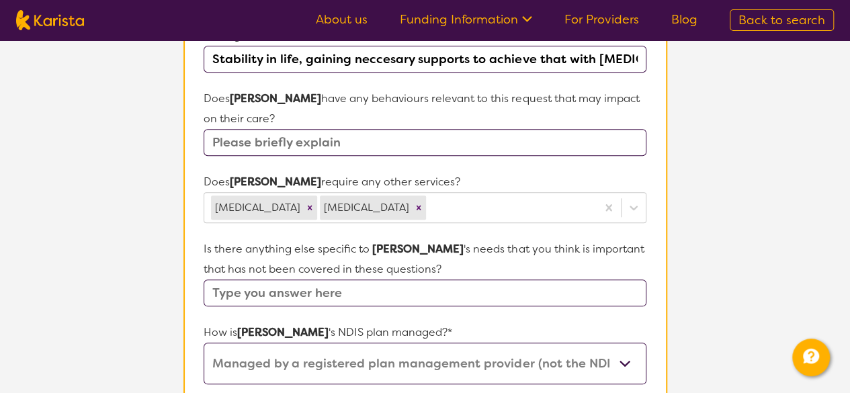
click at [106, 274] on section "L About You 2 Participant Details 3 Confirmation Participant Details & Service …" at bounding box center [425, 150] width 850 height 1357
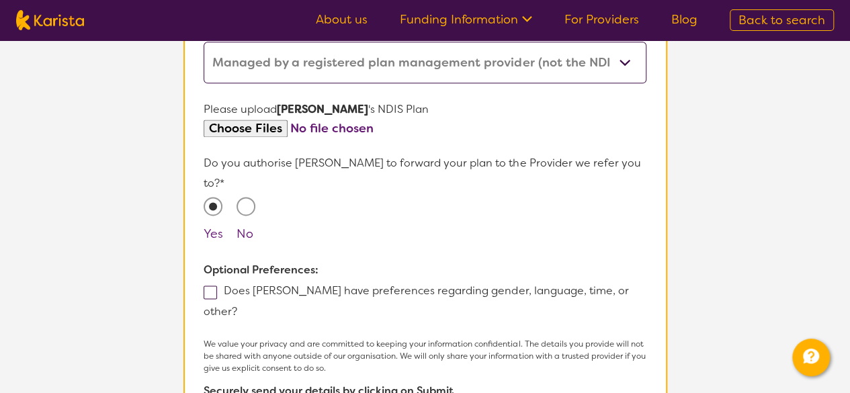
scroll to position [871, 0]
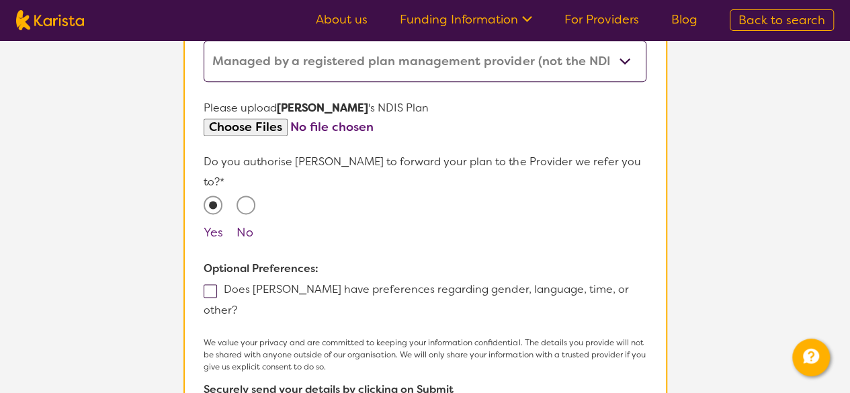
click at [321, 360] on div "We value your privacy and are committed to keeping your information confidentia…" at bounding box center [425, 392] width 442 height 110
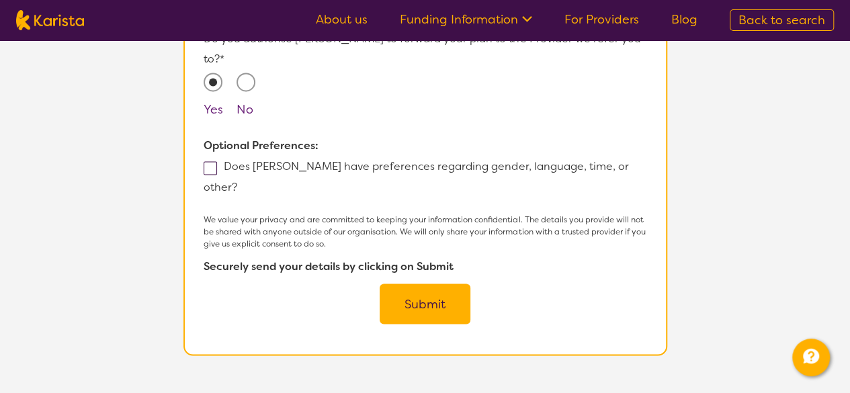
scroll to position [982, 0]
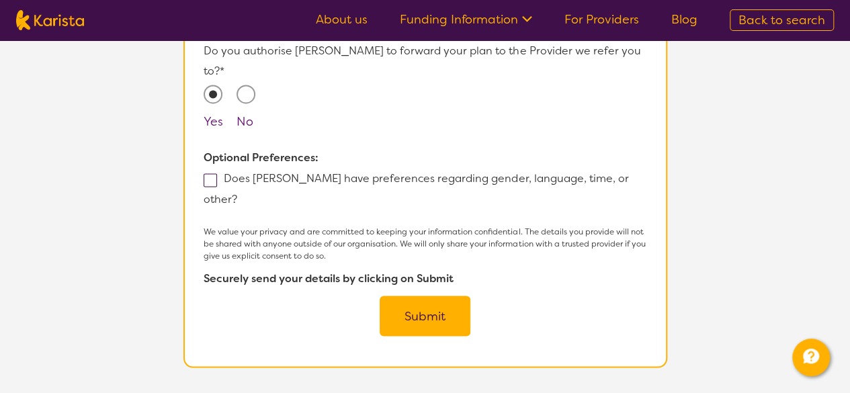
click at [412, 296] on button "Submit" at bounding box center [425, 316] width 91 height 40
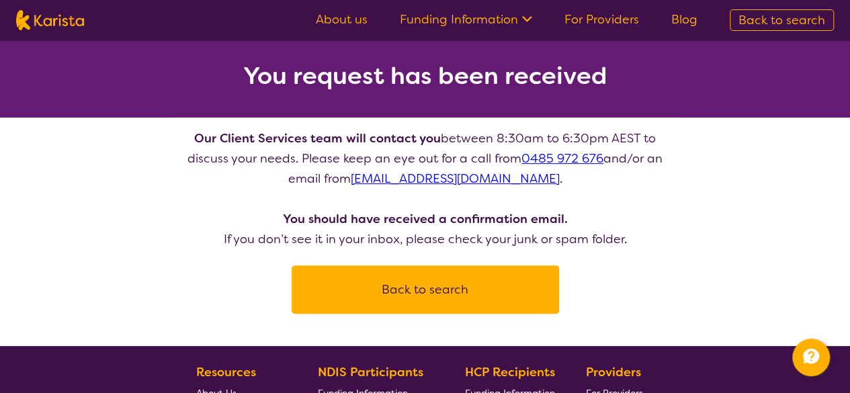
scroll to position [66, 0]
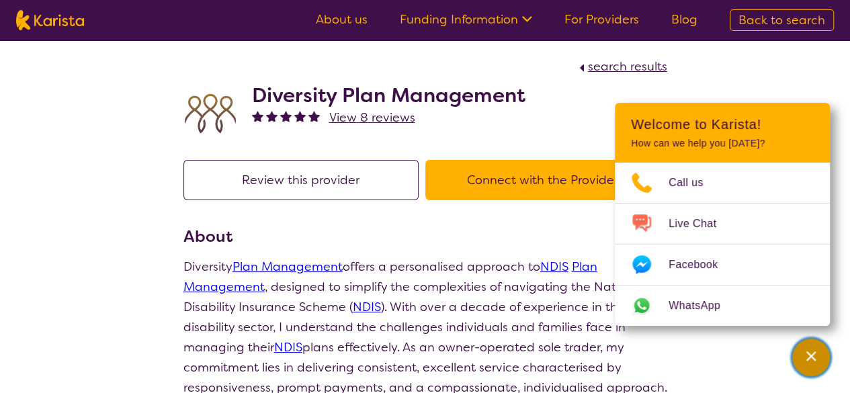
click at [812, 357] on icon "Channel Menu" at bounding box center [810, 355] width 9 height 9
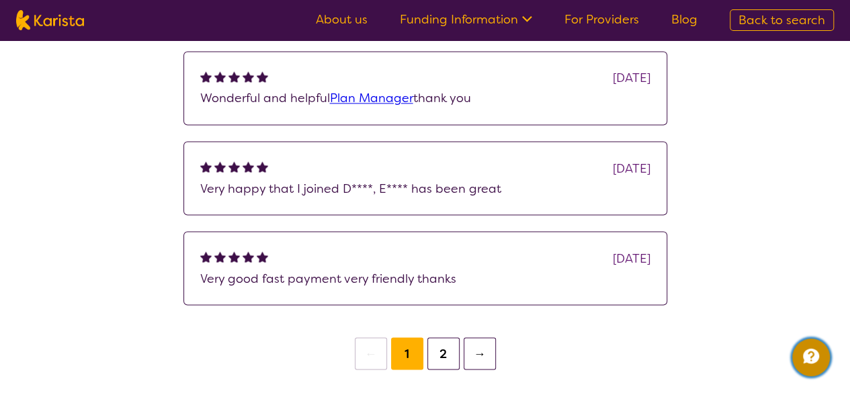
scroll to position [1175, 0]
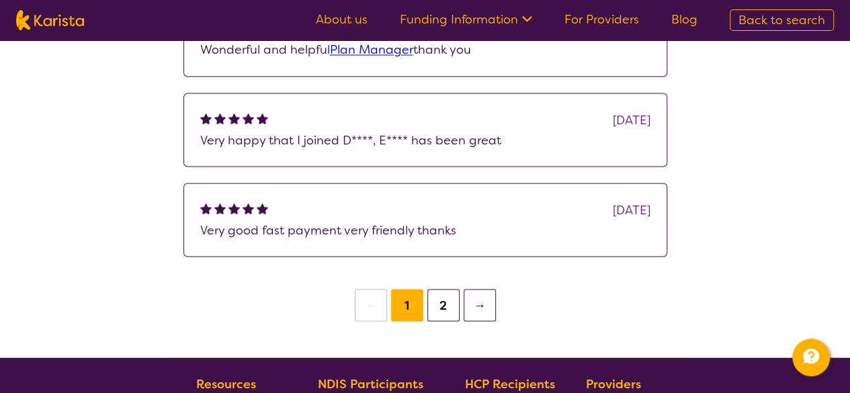
click at [446, 321] on button "2" at bounding box center [443, 305] width 32 height 32
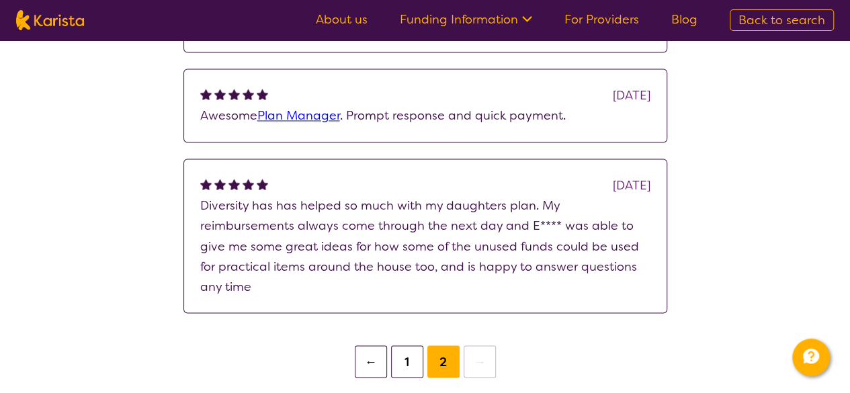
scroll to position [1041, 0]
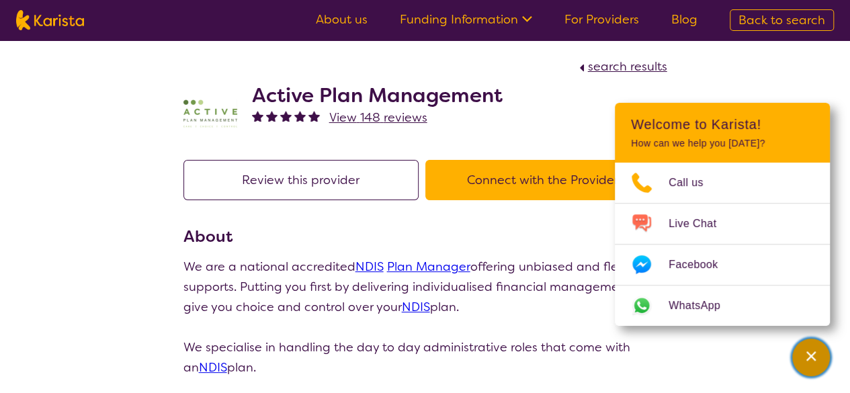
click at [817, 361] on icon "Channel Menu" at bounding box center [810, 355] width 13 height 13
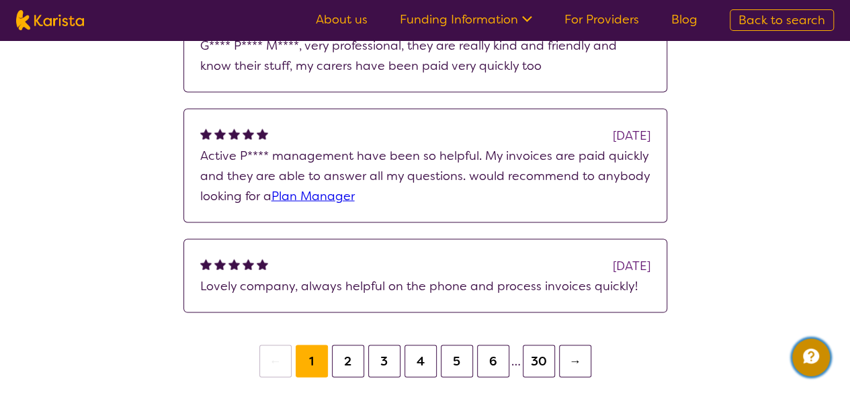
scroll to position [1241, 0]
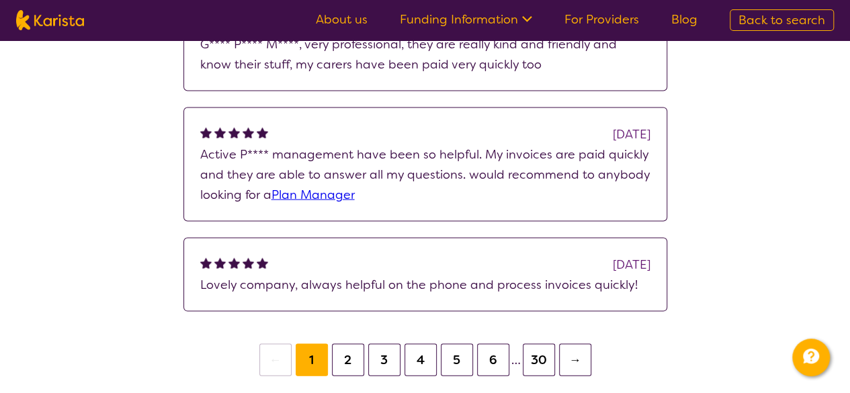
click at [347, 357] on button "2" at bounding box center [348, 359] width 32 height 32
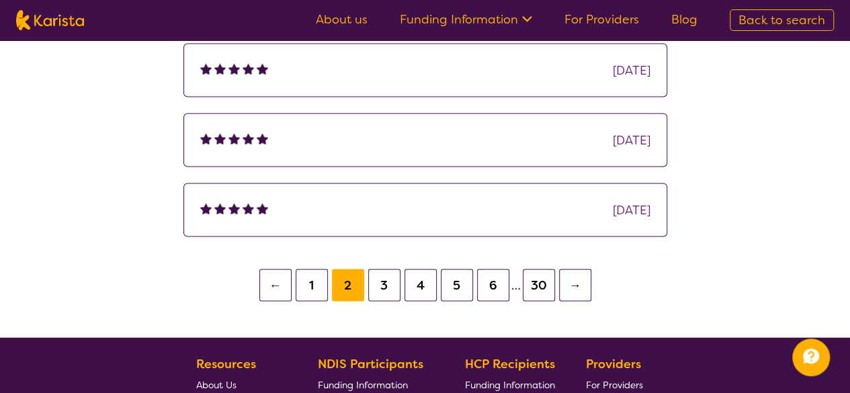
scroll to position [1236, 0]
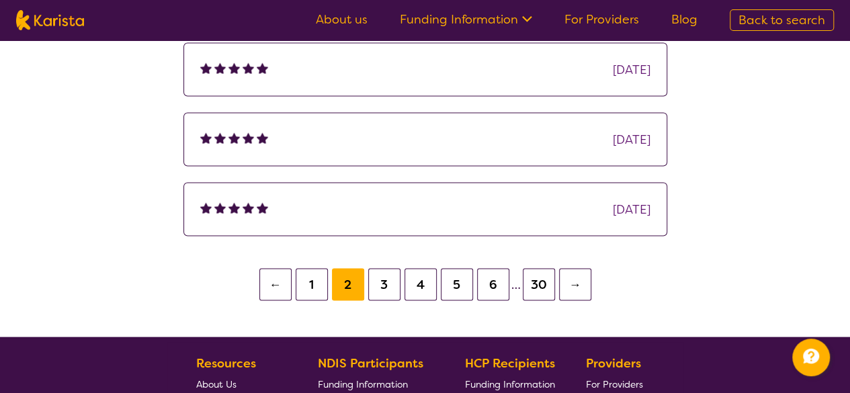
click at [389, 280] on button "3" at bounding box center [384, 284] width 32 height 32
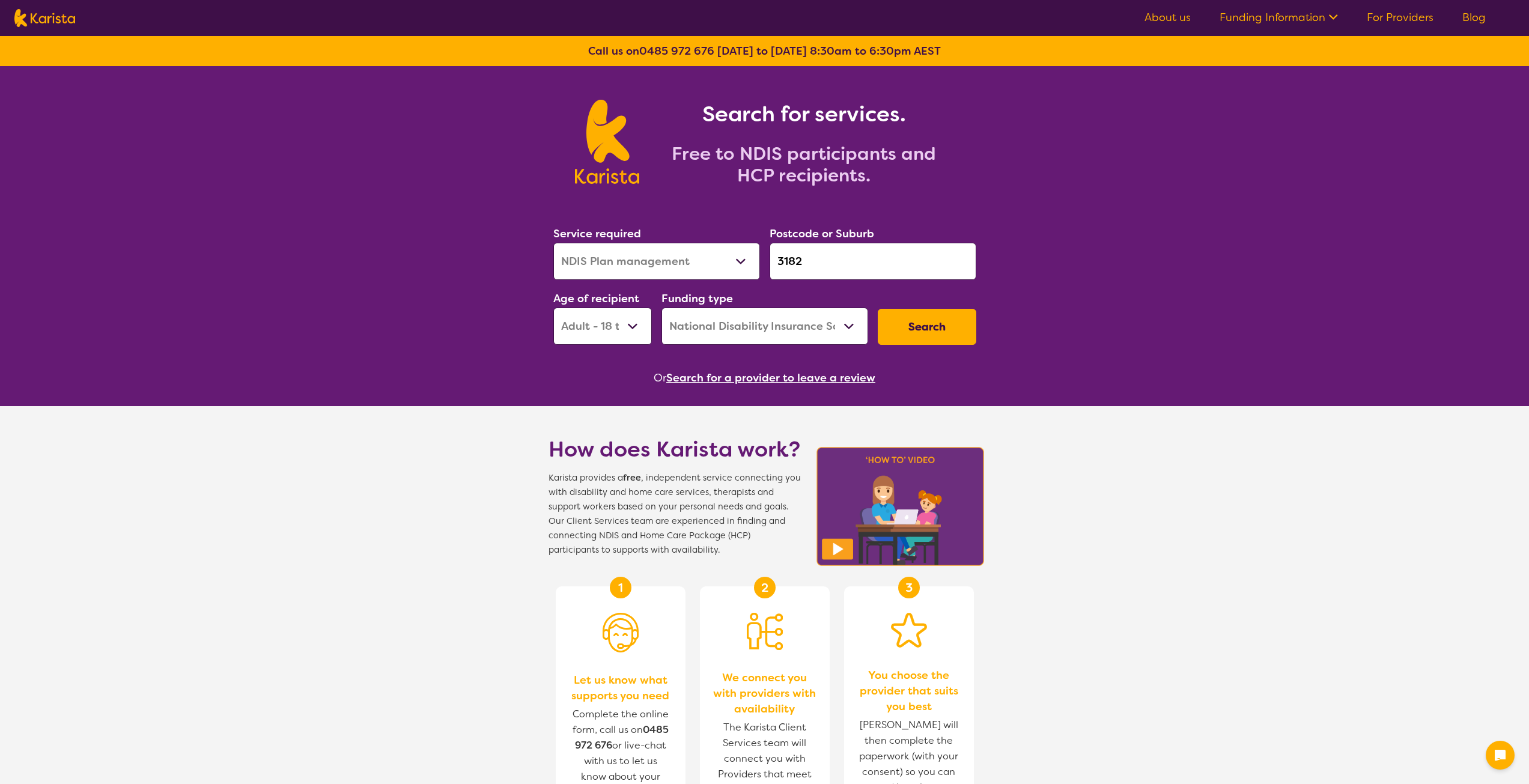
select select "NDIS Plan management"
select select "AD"
select select "NDIS"
click at [743, 263] on select "Allied Health Assistant Assessment ([MEDICAL_DATA] or [MEDICAL_DATA]) Behaviour…" at bounding box center [656, 261] width 207 height 38
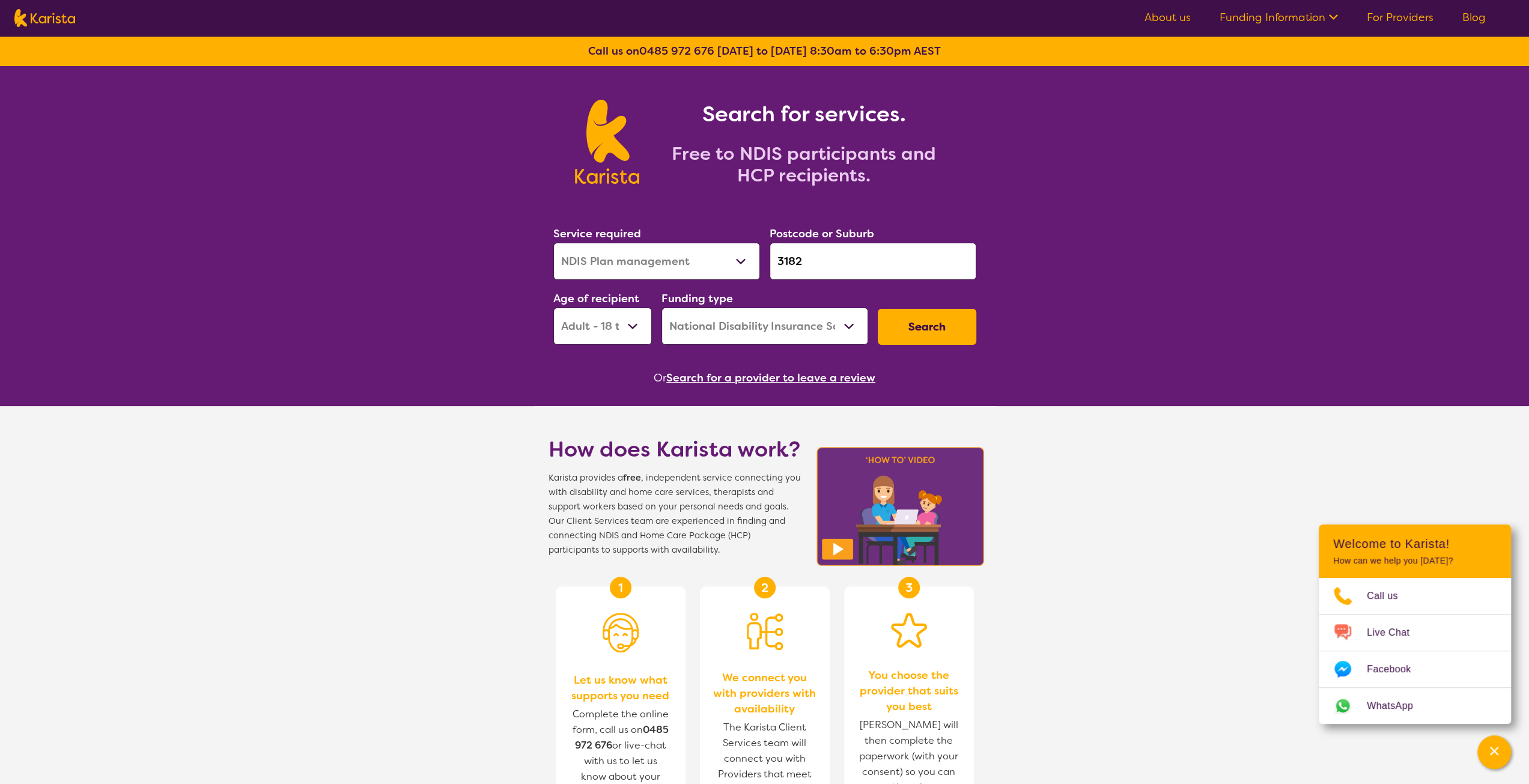
select select "Support worker"
click at [553, 242] on select "Allied Health Assistant Assessment ([MEDICAL_DATA] or [MEDICAL_DATA]) Behaviour…" at bounding box center [656, 261] width 207 height 38
click at [918, 323] on button "Search" at bounding box center [927, 326] width 98 height 36
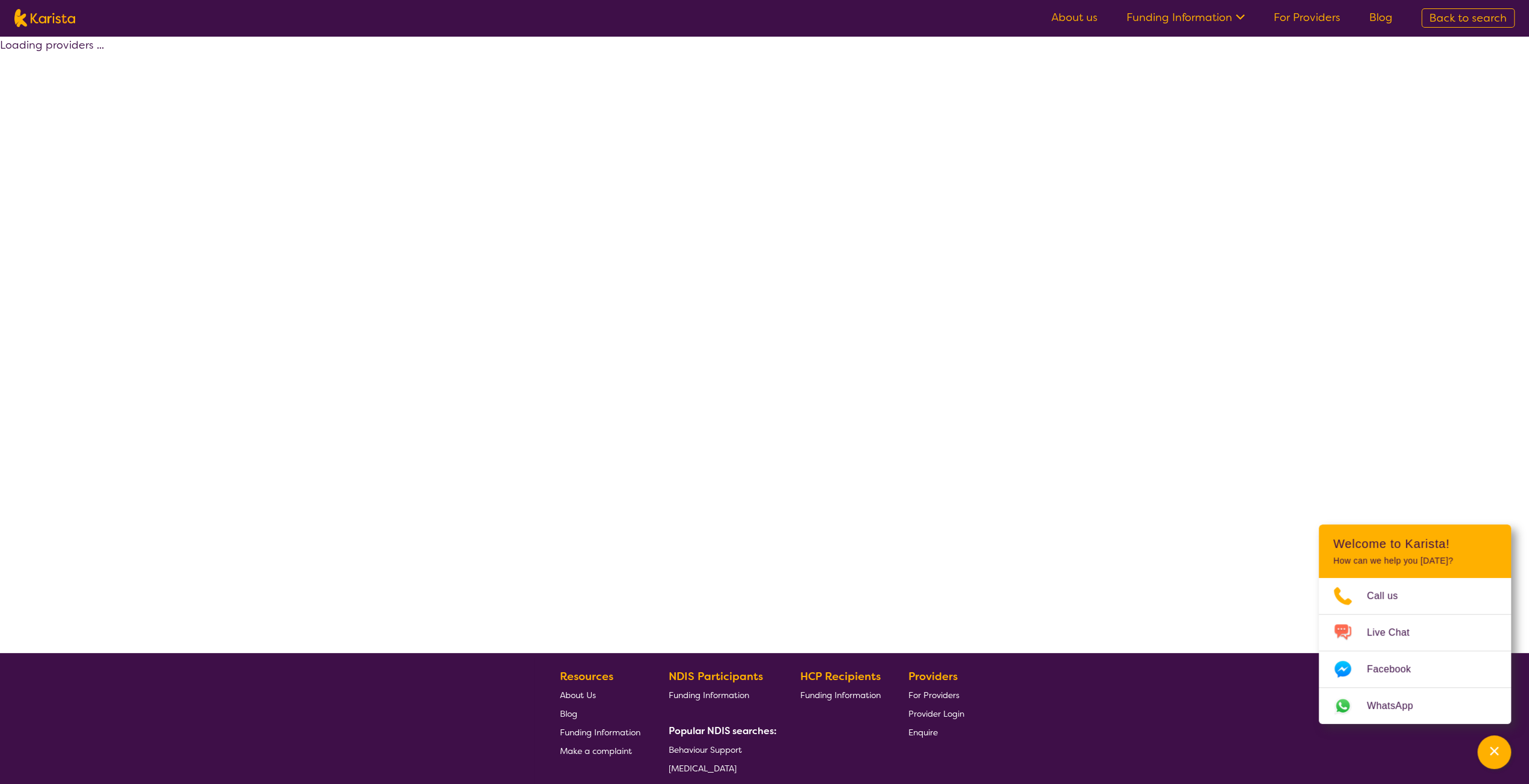
select select "by_score"
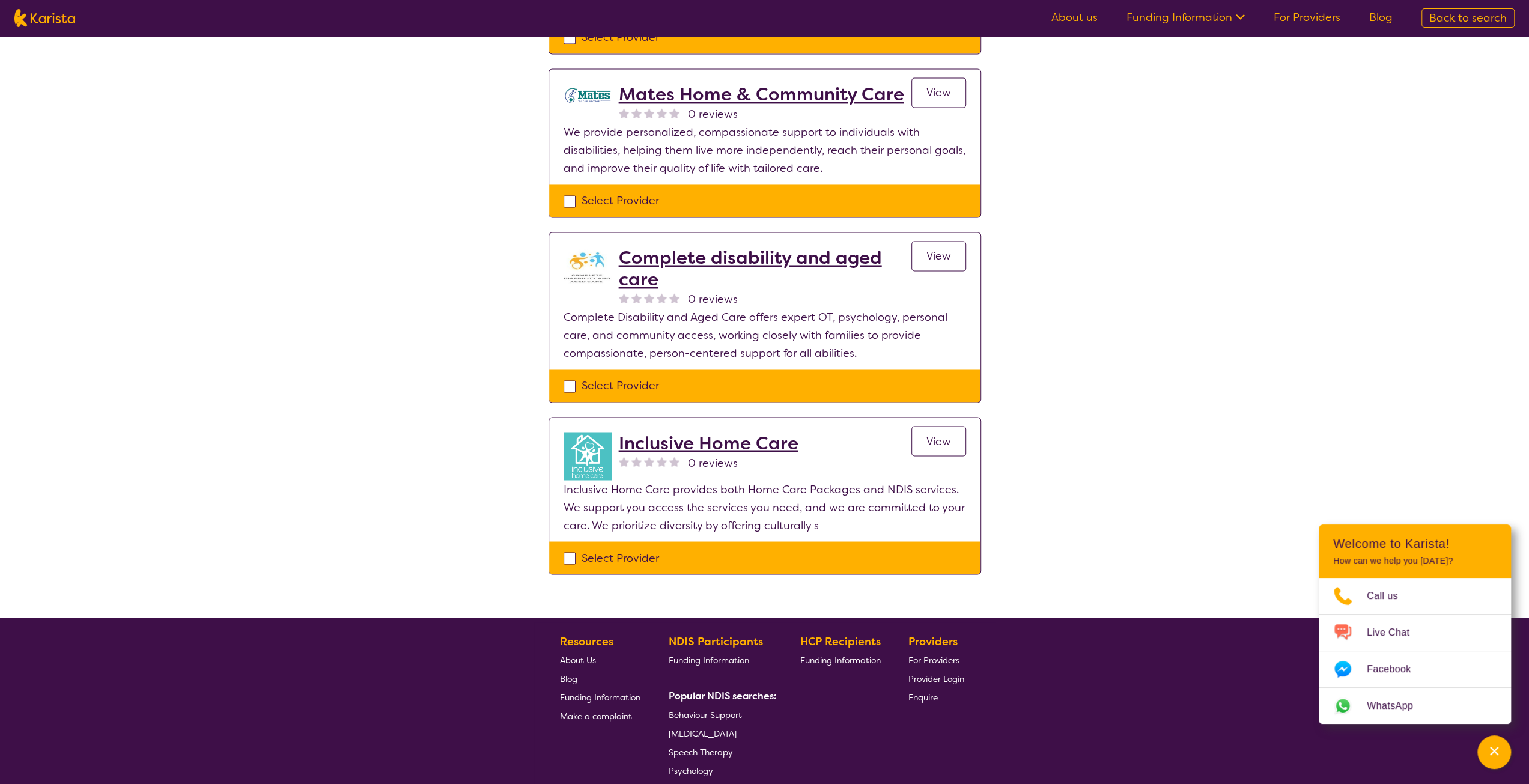
scroll to position [1895, 0]
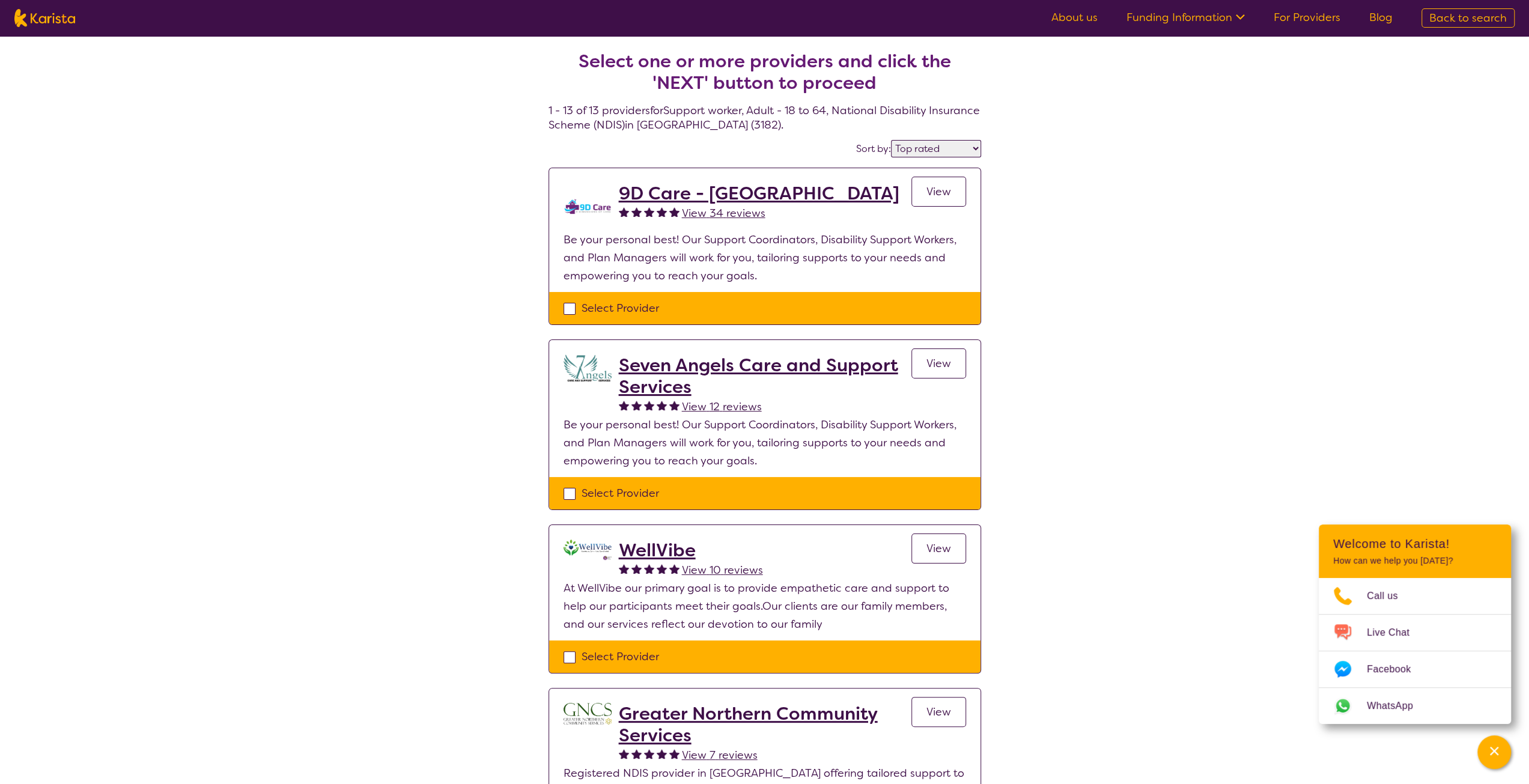
select select "Support worker"
select select "AD"
select select "NDIS"
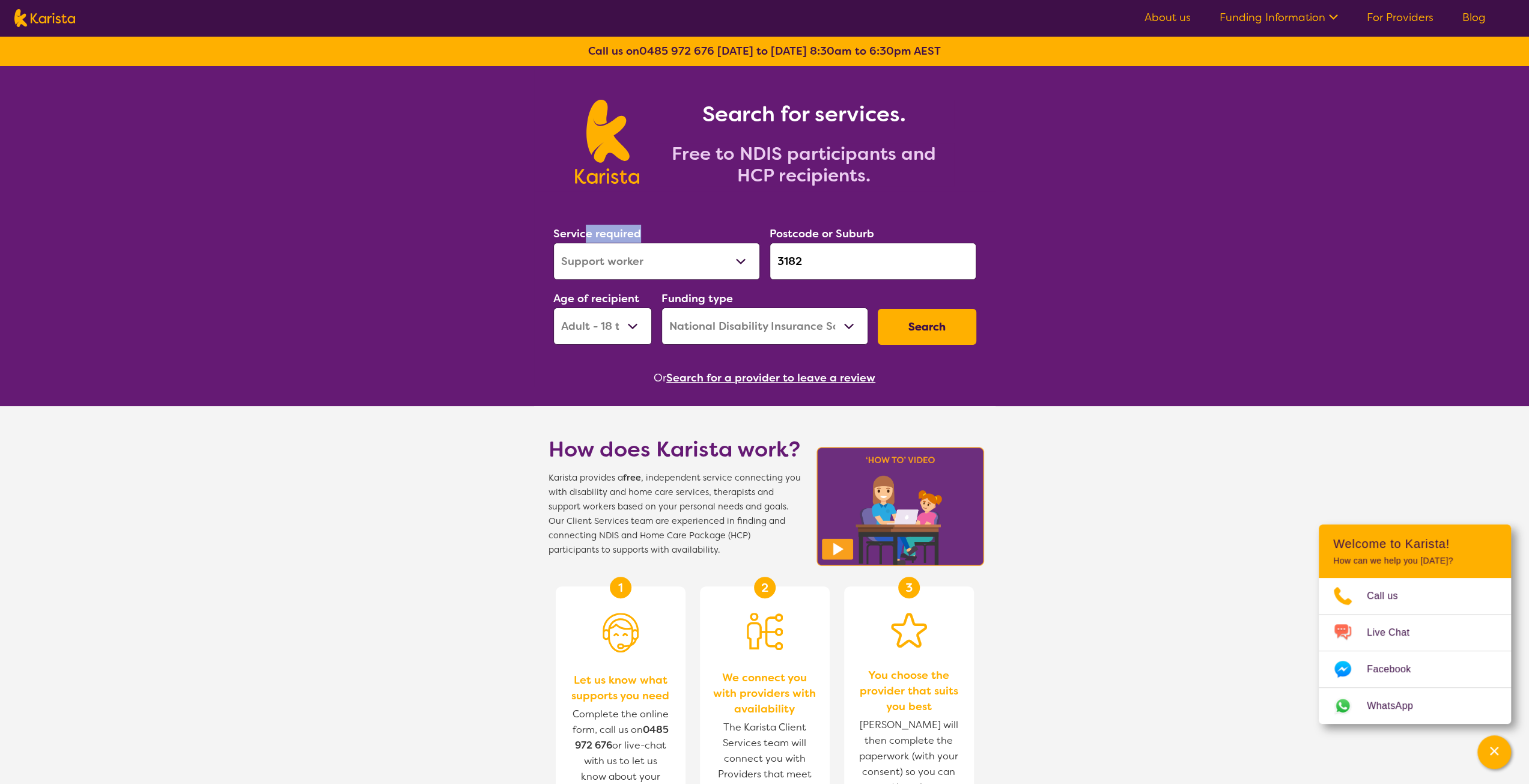
drag, startPoint x: 587, startPoint y: 238, endPoint x: 619, endPoint y: 288, distance: 59.4
click at [619, 288] on div "Service required Allied Health Assistant Assessment ([MEDICAL_DATA] or [MEDICAL…" at bounding box center [765, 284] width 433 height 130
click at [619, 288] on div "Age of recipient Early Childhood - 0 to 9 Child - 10 to 11 Adolescent - 12 to 1…" at bounding box center [603, 317] width 108 height 65
click at [655, 268] on select "Allied Health Assistant Assessment ([MEDICAL_DATA] or [MEDICAL_DATA]) Behaviour…" at bounding box center [656, 261] width 207 height 38
select select "Key Worker"
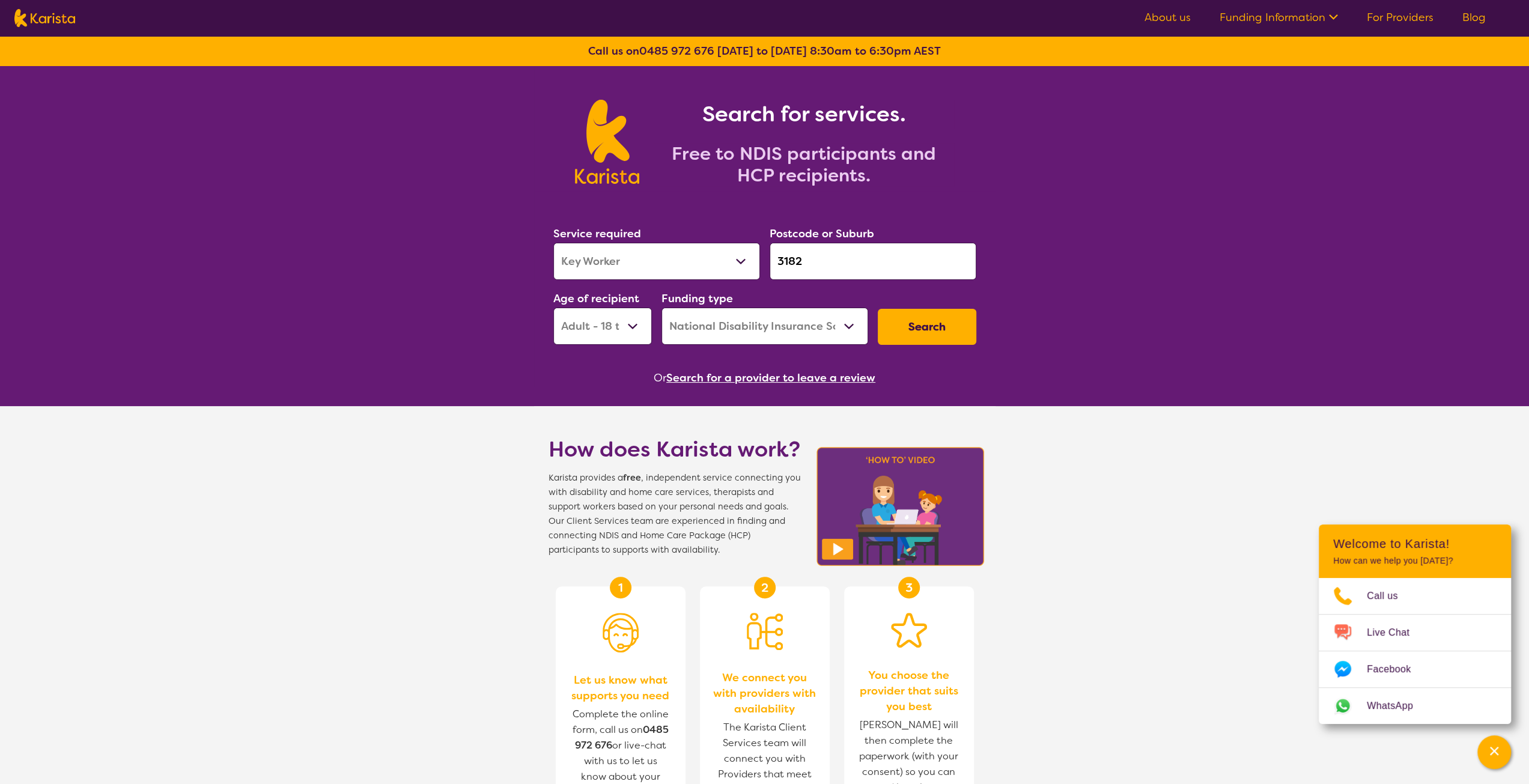
click at [553, 242] on select "Allied Health Assistant Assessment ([MEDICAL_DATA] or [MEDICAL_DATA]) Behaviour…" at bounding box center [656, 261] width 207 height 38
click at [915, 331] on button "Search" at bounding box center [927, 326] width 98 height 36
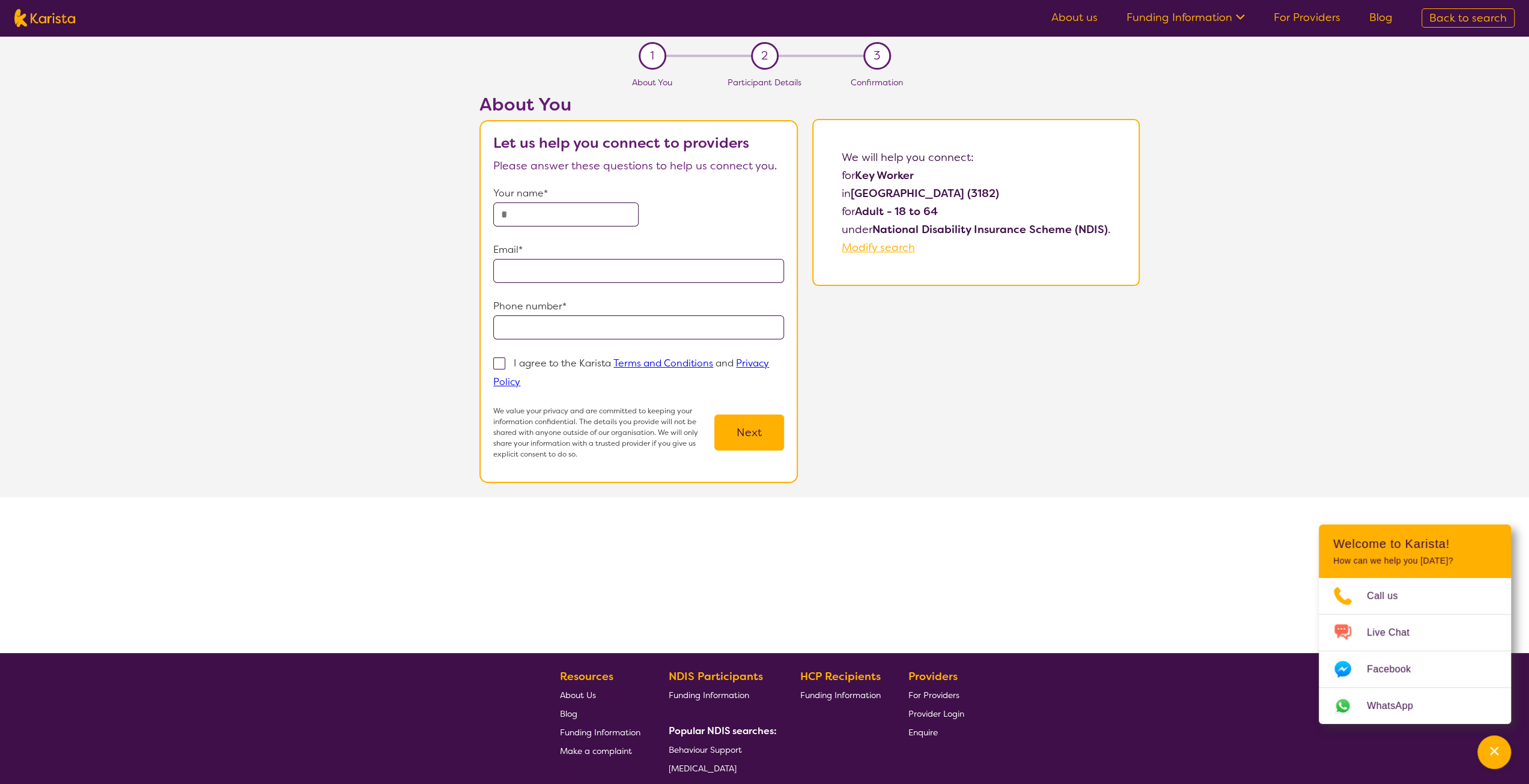
select select "Key Worker"
select select "AD"
select select "NDIS"
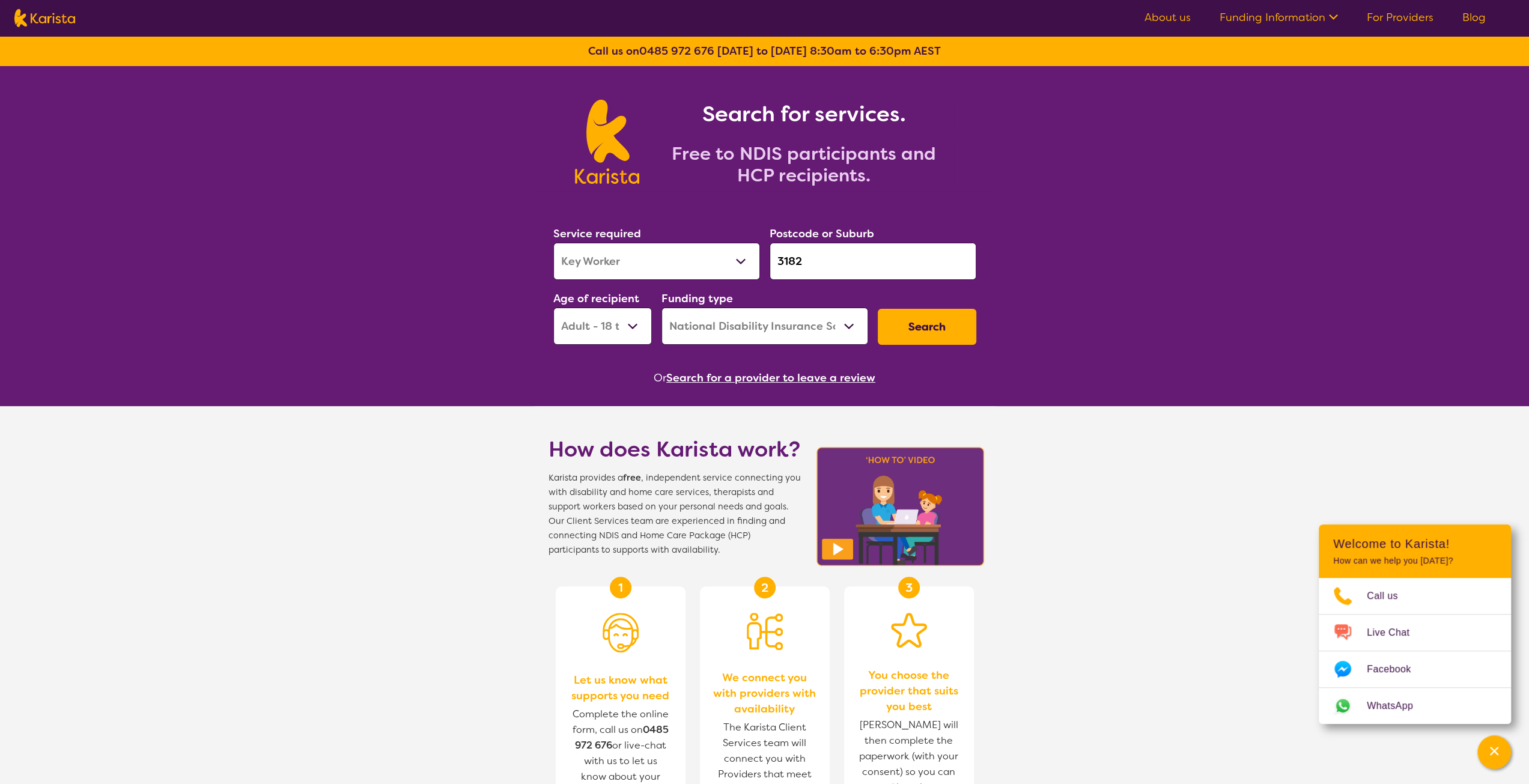
click at [604, 256] on select "Allied Health Assistant Assessment ([MEDICAL_DATA] or [MEDICAL_DATA]) Behaviour…" at bounding box center [656, 261] width 207 height 38
select select "NDIS Support Coordination"
click at [553, 242] on select "Allied Health Assistant Assessment ([MEDICAL_DATA] or [MEDICAL_DATA]) Behaviour…" at bounding box center [656, 261] width 207 height 38
click at [913, 336] on button "Search" at bounding box center [927, 326] width 98 height 36
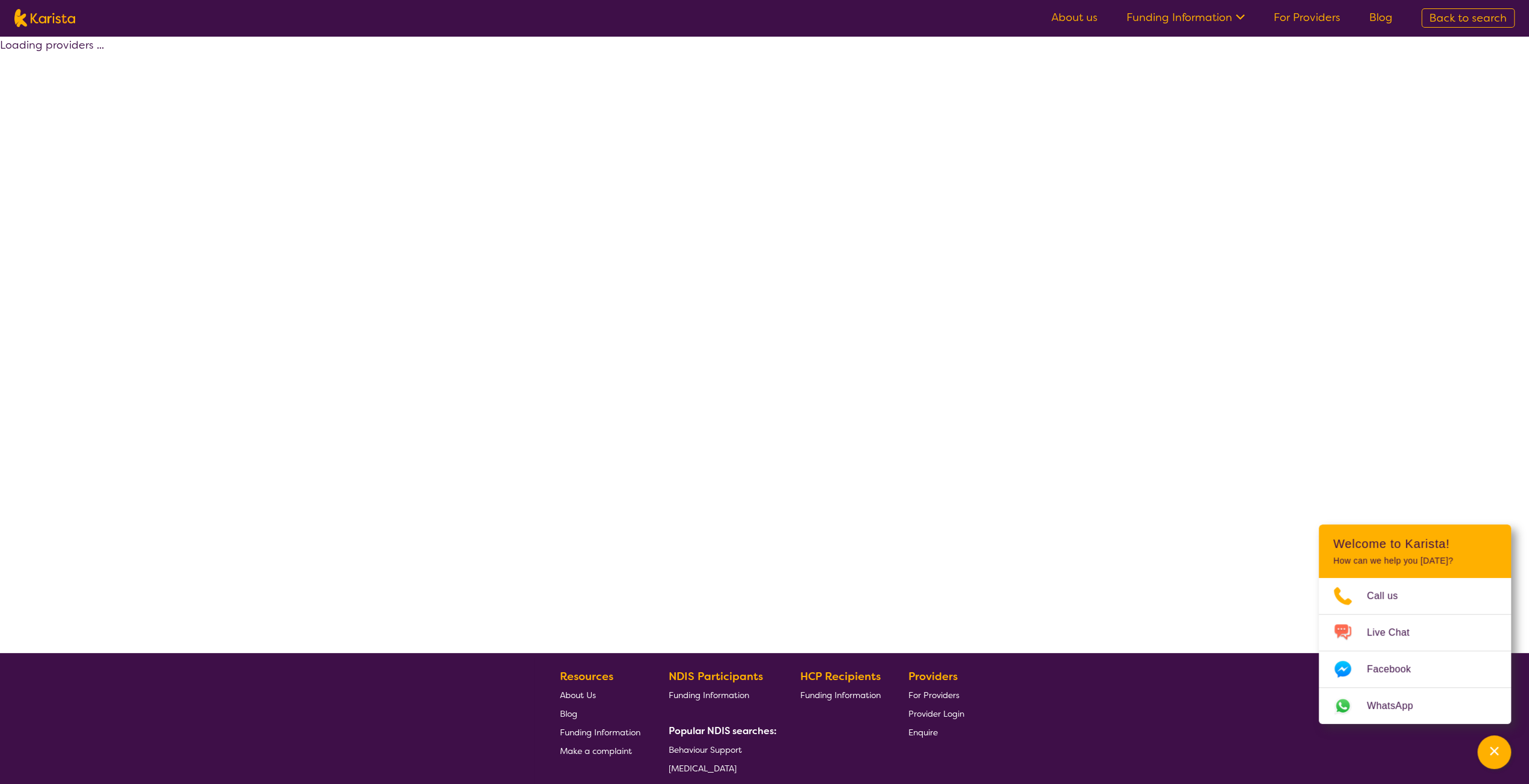
select select "by_score"
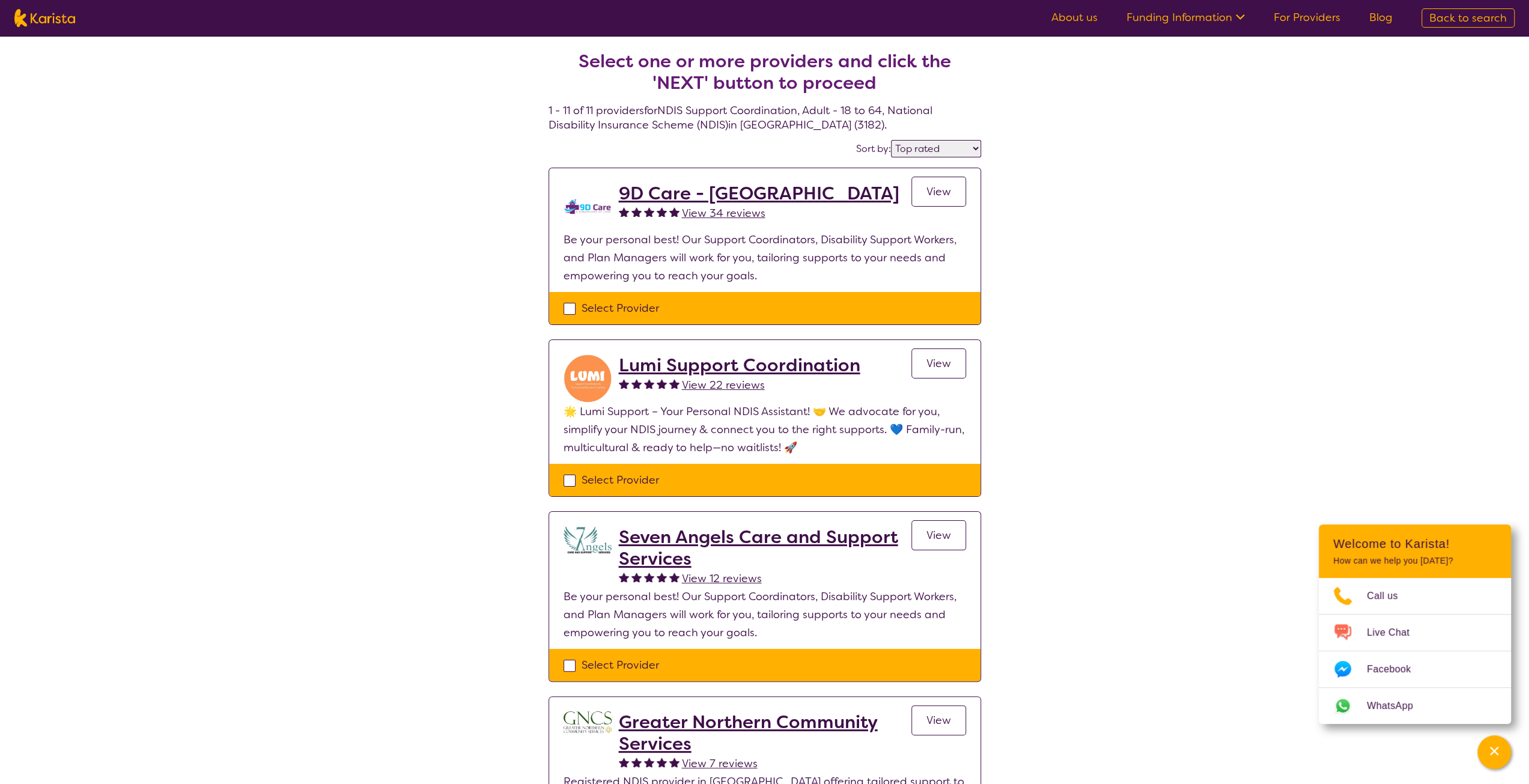
click at [683, 188] on h2 "9D Care - [GEOGRAPHIC_DATA]" at bounding box center [759, 193] width 281 height 21
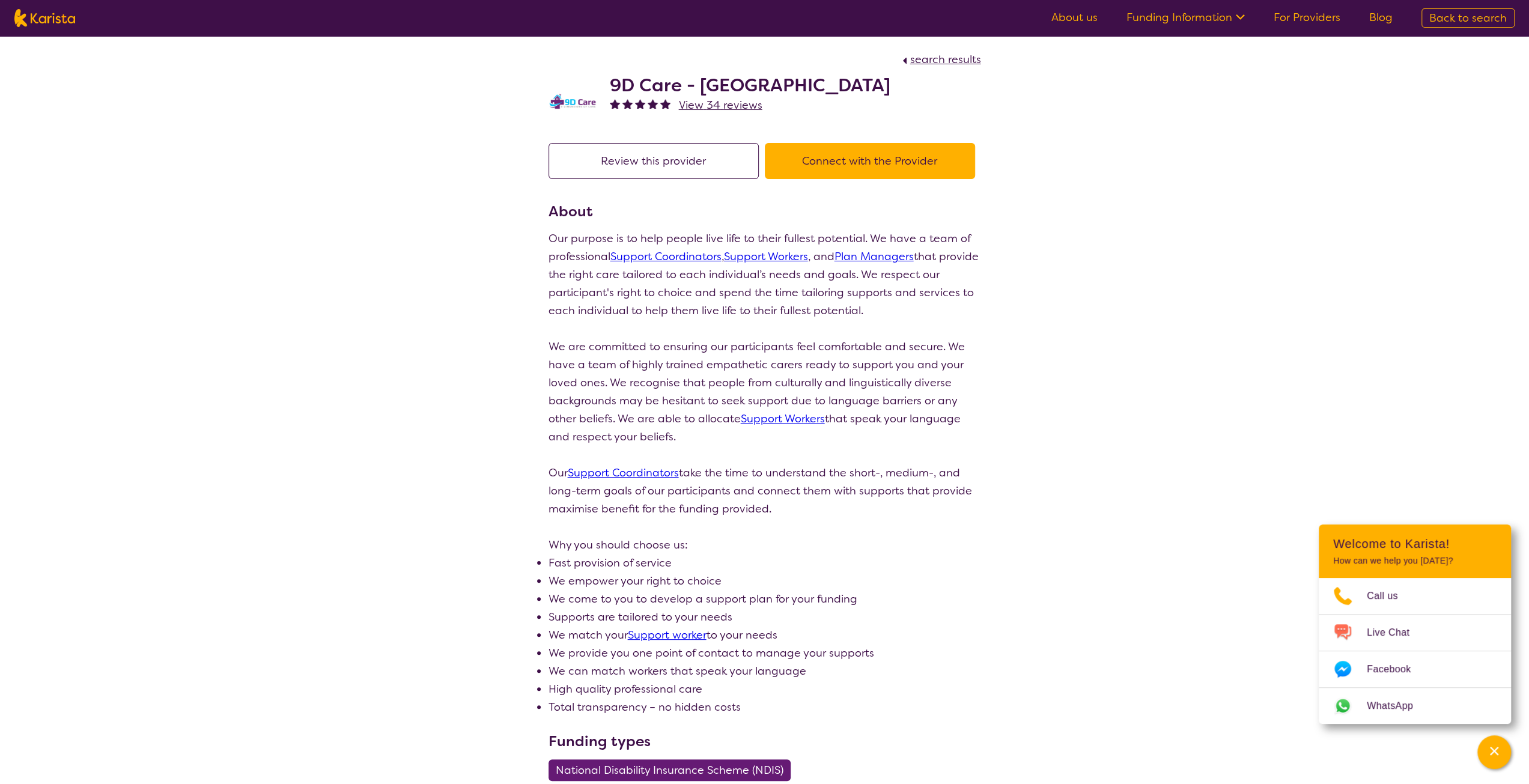
select select "by_score"
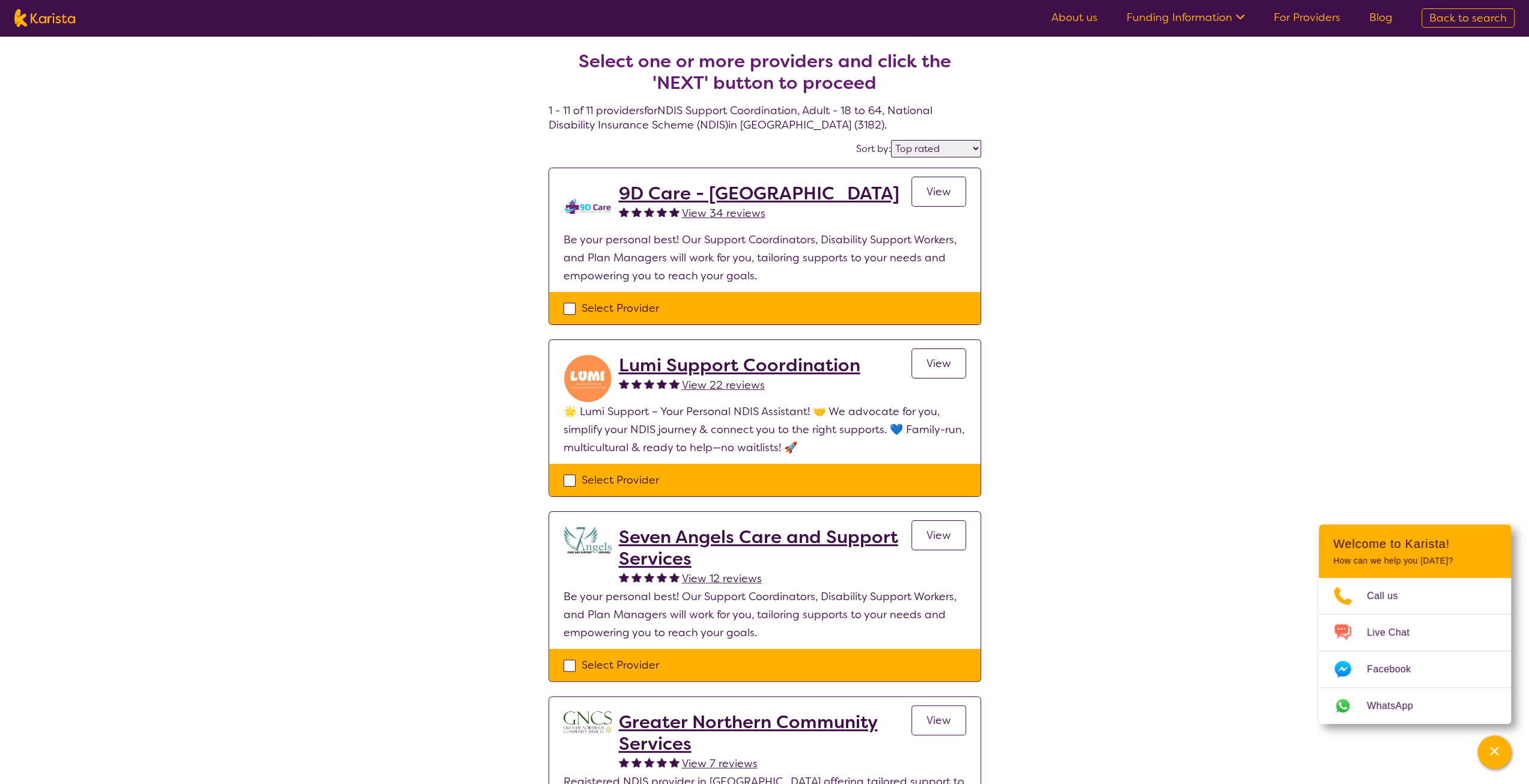
select select "NDIS Support Coordination"
select select "AD"
select select "NDIS"
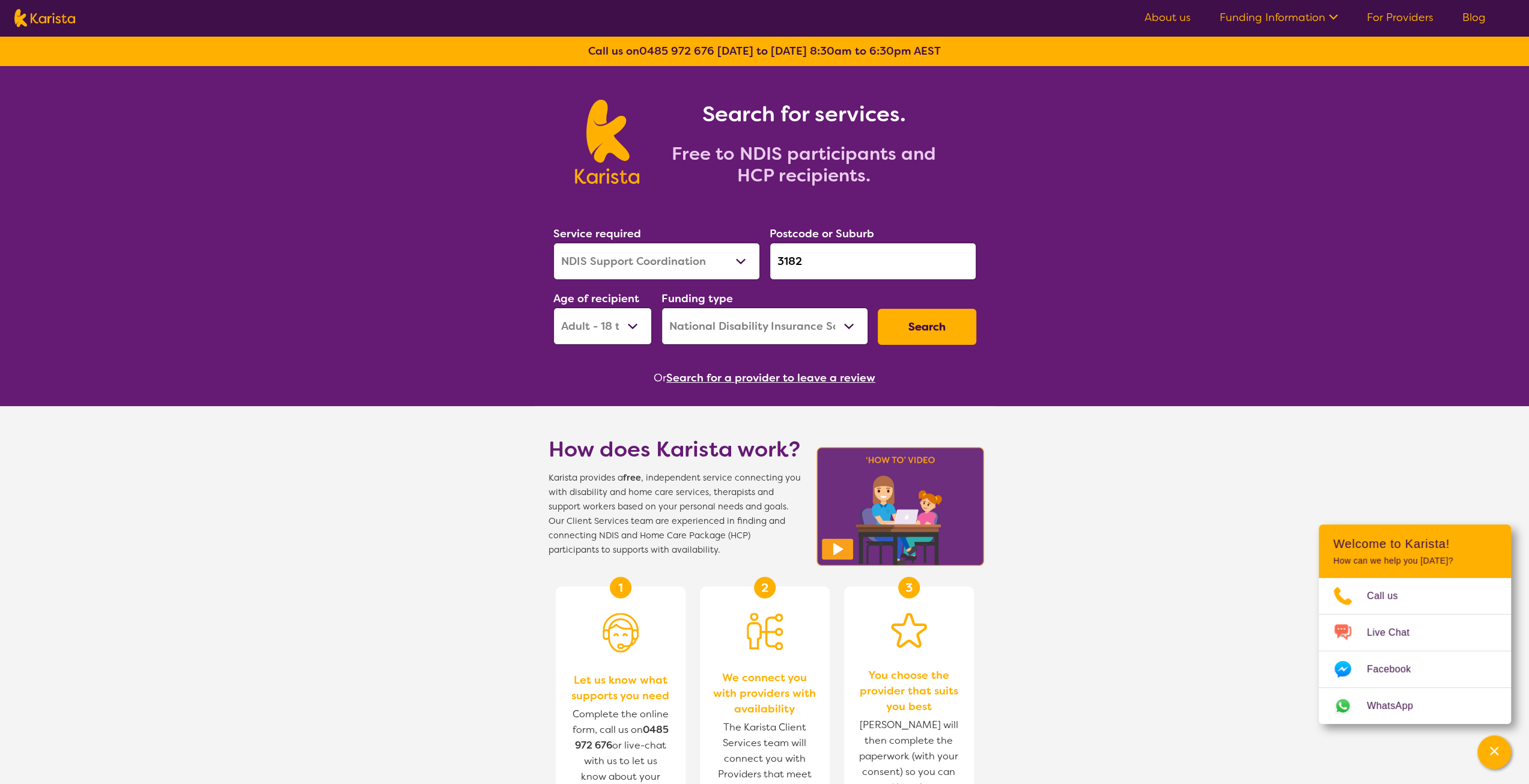
click at [654, 268] on select "Allied Health Assistant Assessment ([MEDICAL_DATA] or [MEDICAL_DATA]) Behaviour…" at bounding box center [656, 261] width 207 height 38
click at [1386, 629] on span "Live Chat" at bounding box center [1396, 633] width 57 height 18
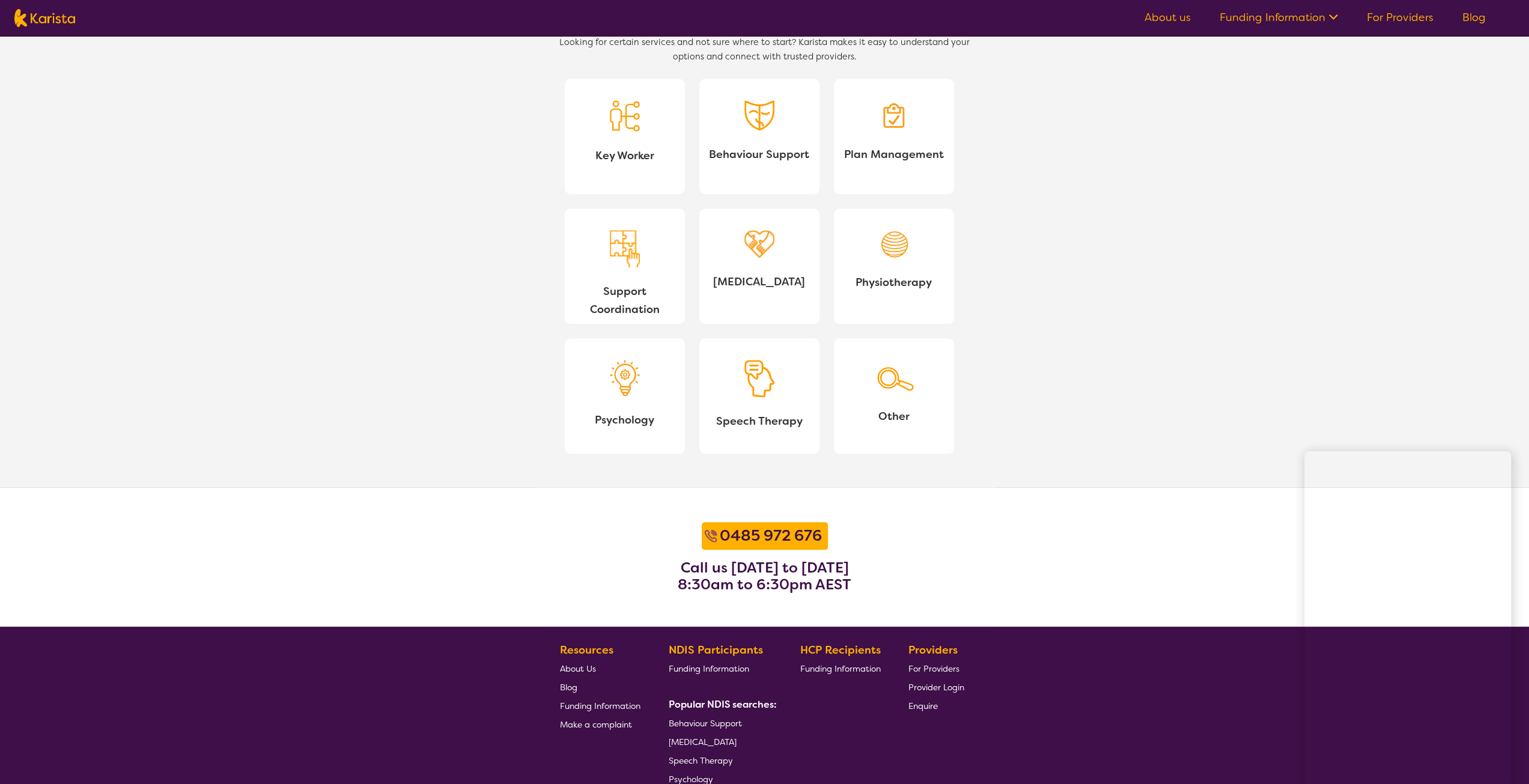
scroll to position [1100, 0]
